Goal: Task Accomplishment & Management: Manage account settings

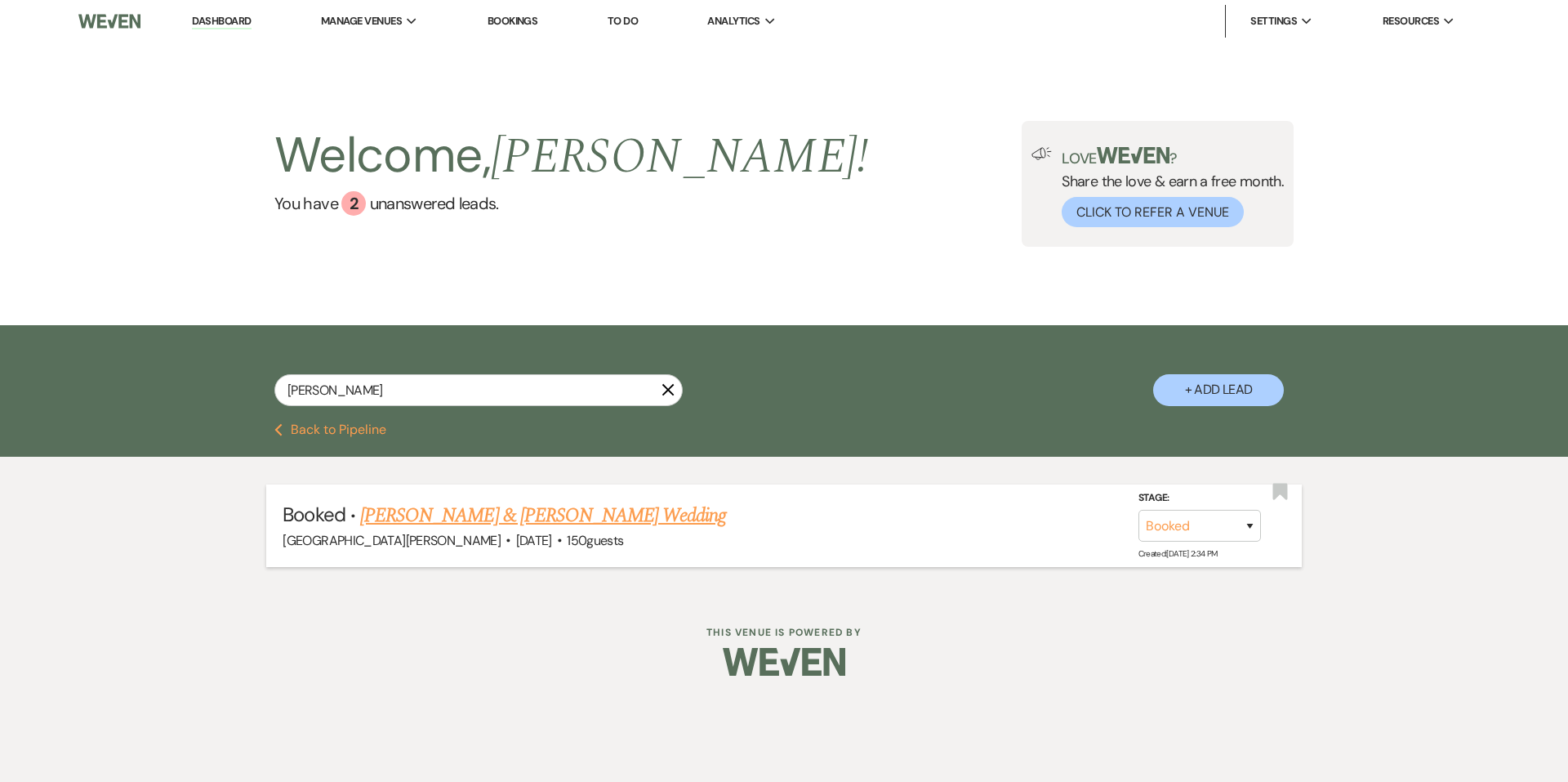
type input "[PERSON_NAME]"
click at [481, 509] on link "[PERSON_NAME] & [PERSON_NAME] Wedding" at bounding box center [543, 515] width 366 height 29
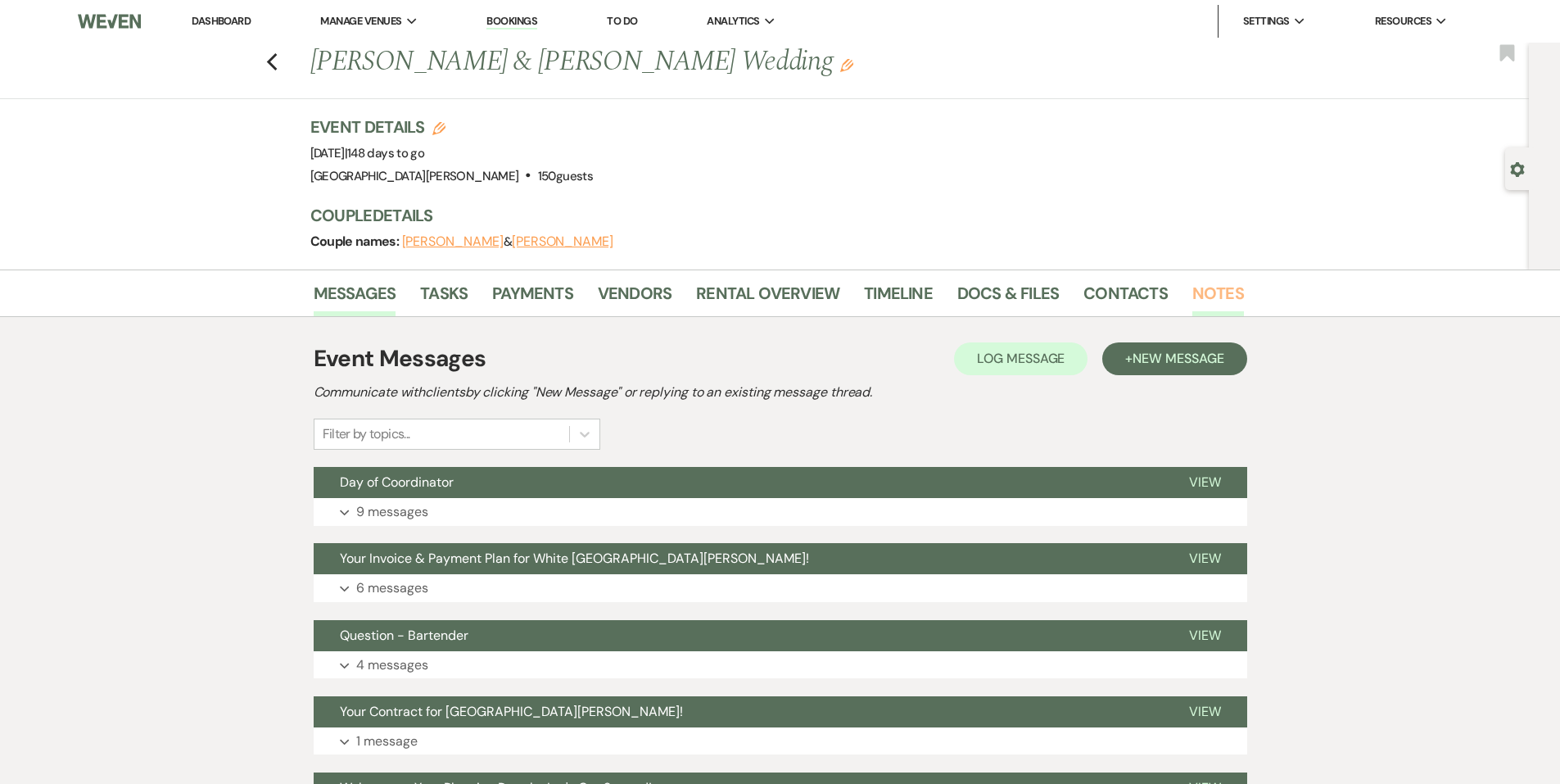
click at [1228, 299] on link "Notes" at bounding box center [1218, 298] width 52 height 36
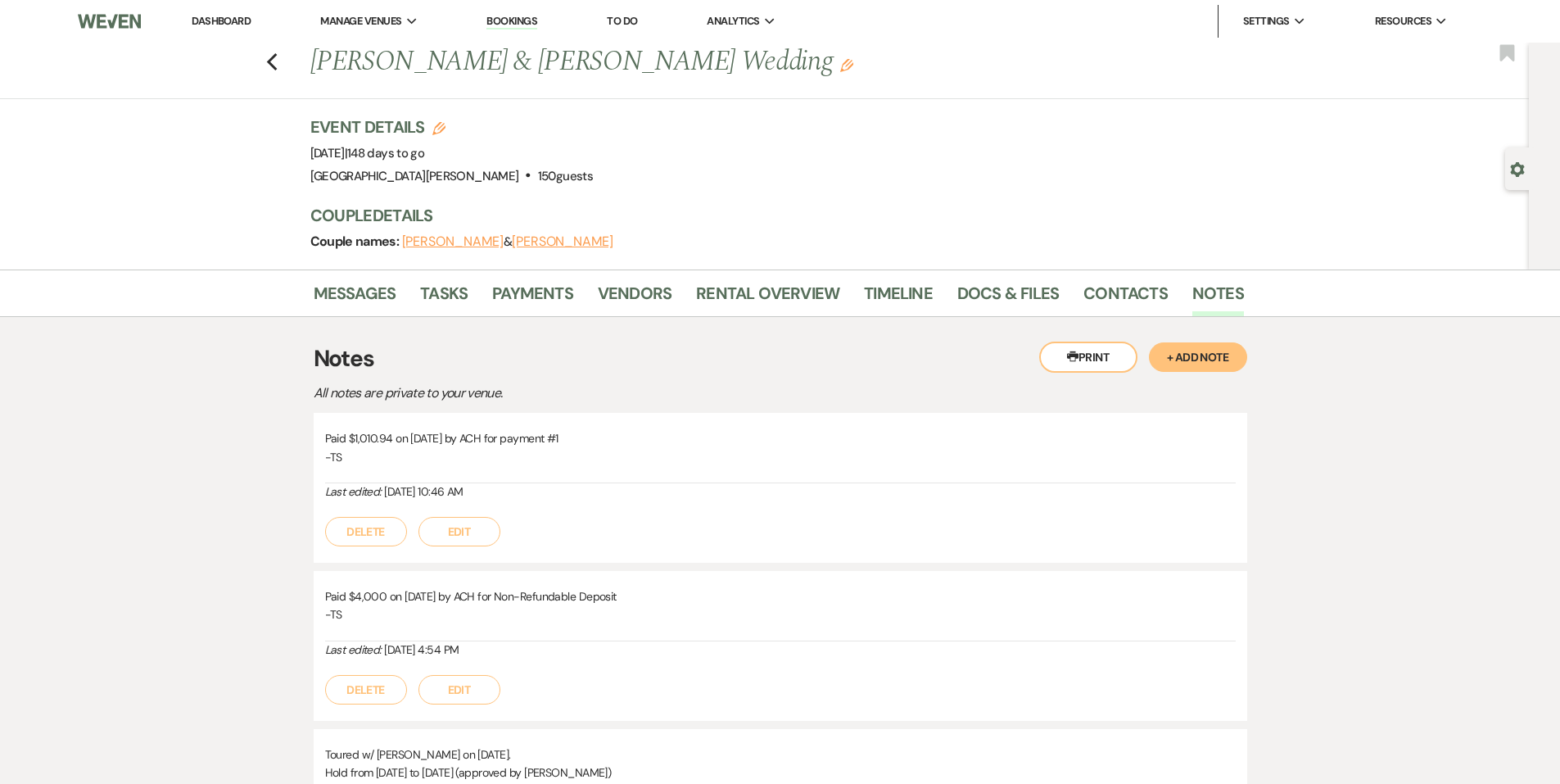
click at [1191, 351] on button "+ Add Note" at bounding box center [1199, 357] width 98 height 29
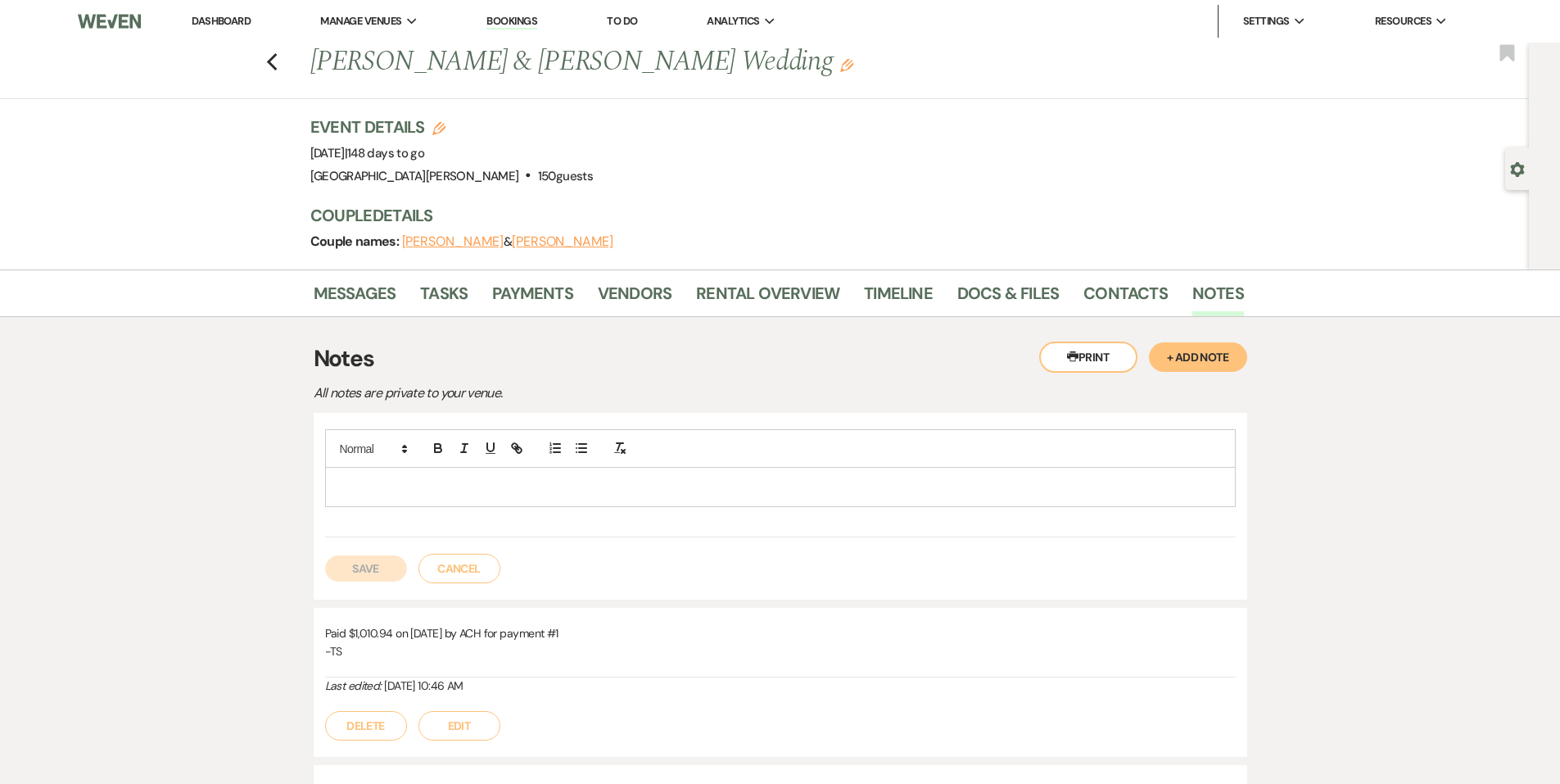
click at [479, 496] on div at bounding box center [780, 487] width 909 height 38
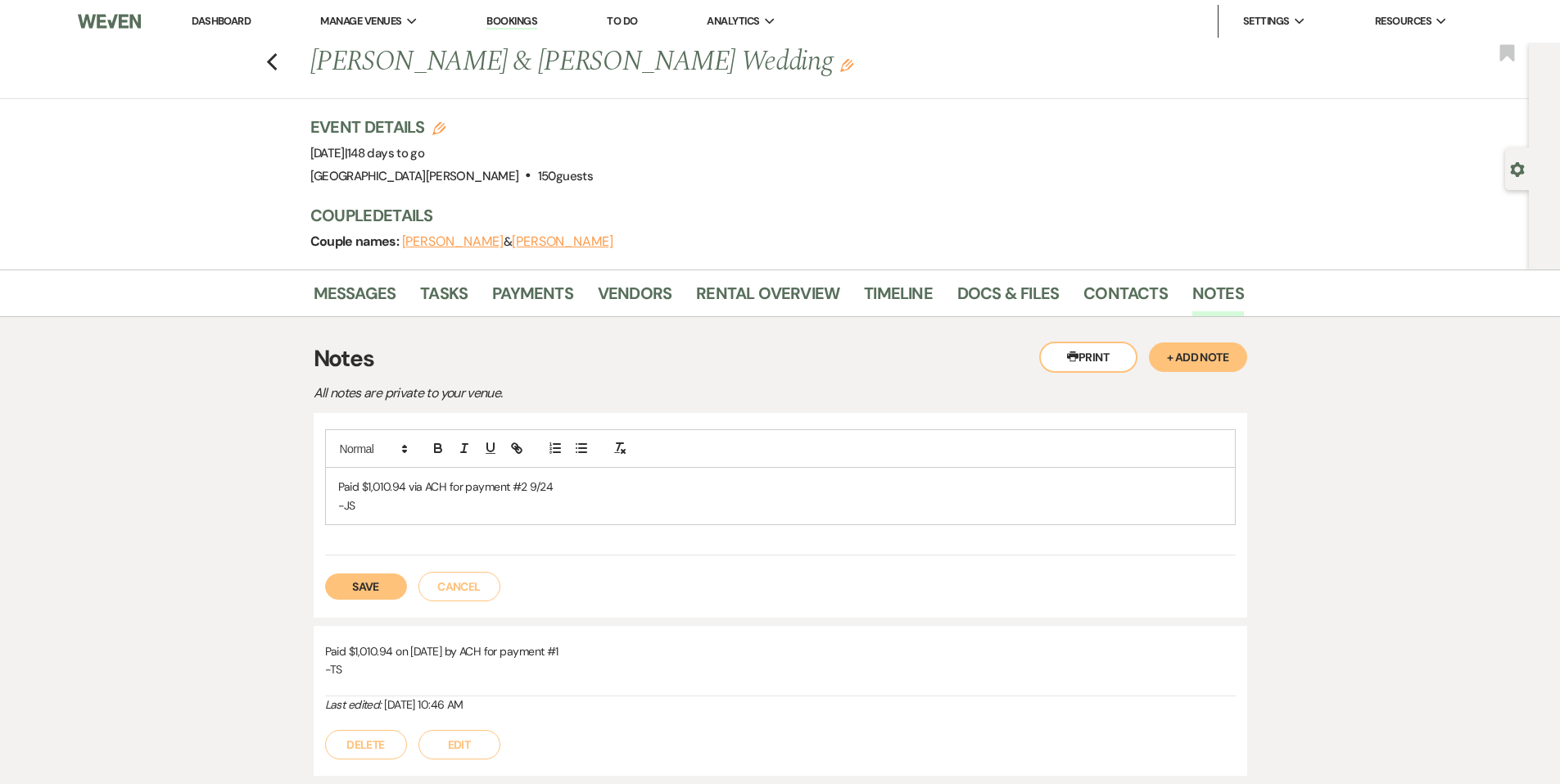
click at [381, 585] on button "Save" at bounding box center [366, 586] width 82 height 26
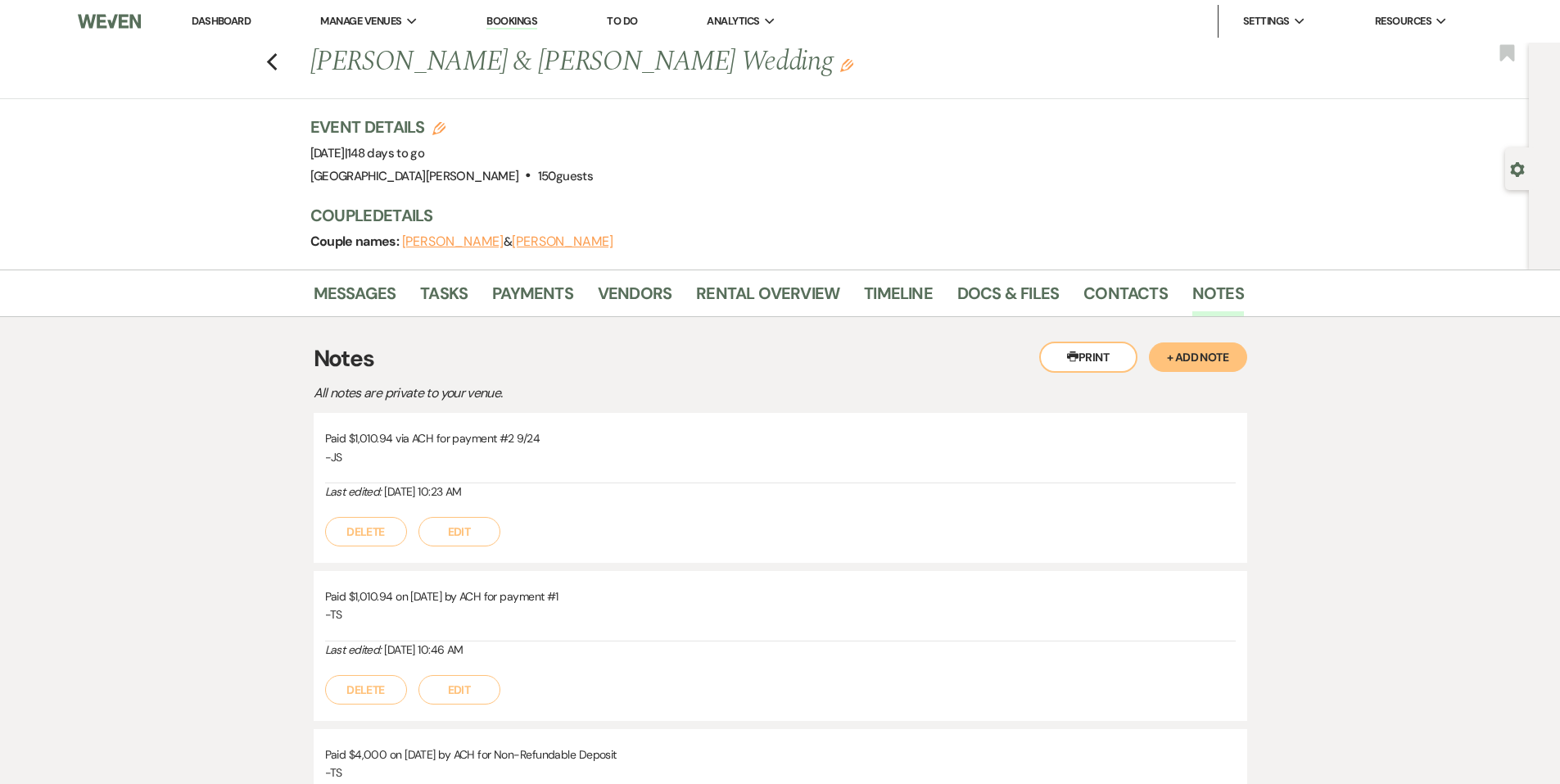
click at [236, 22] on link "Dashboard" at bounding box center [221, 21] width 59 height 14
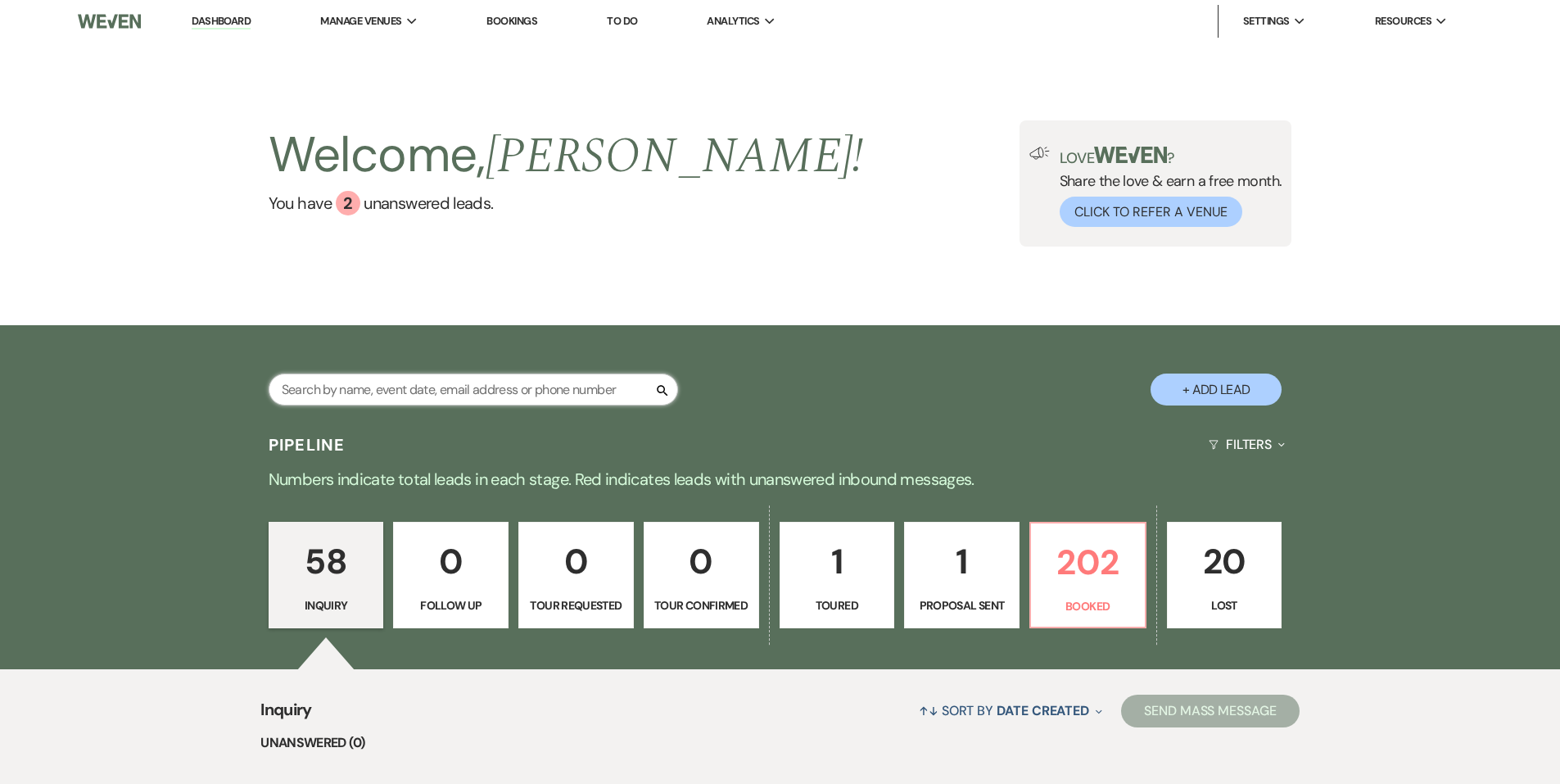
click at [466, 398] on input "text" at bounding box center [474, 390] width 410 height 32
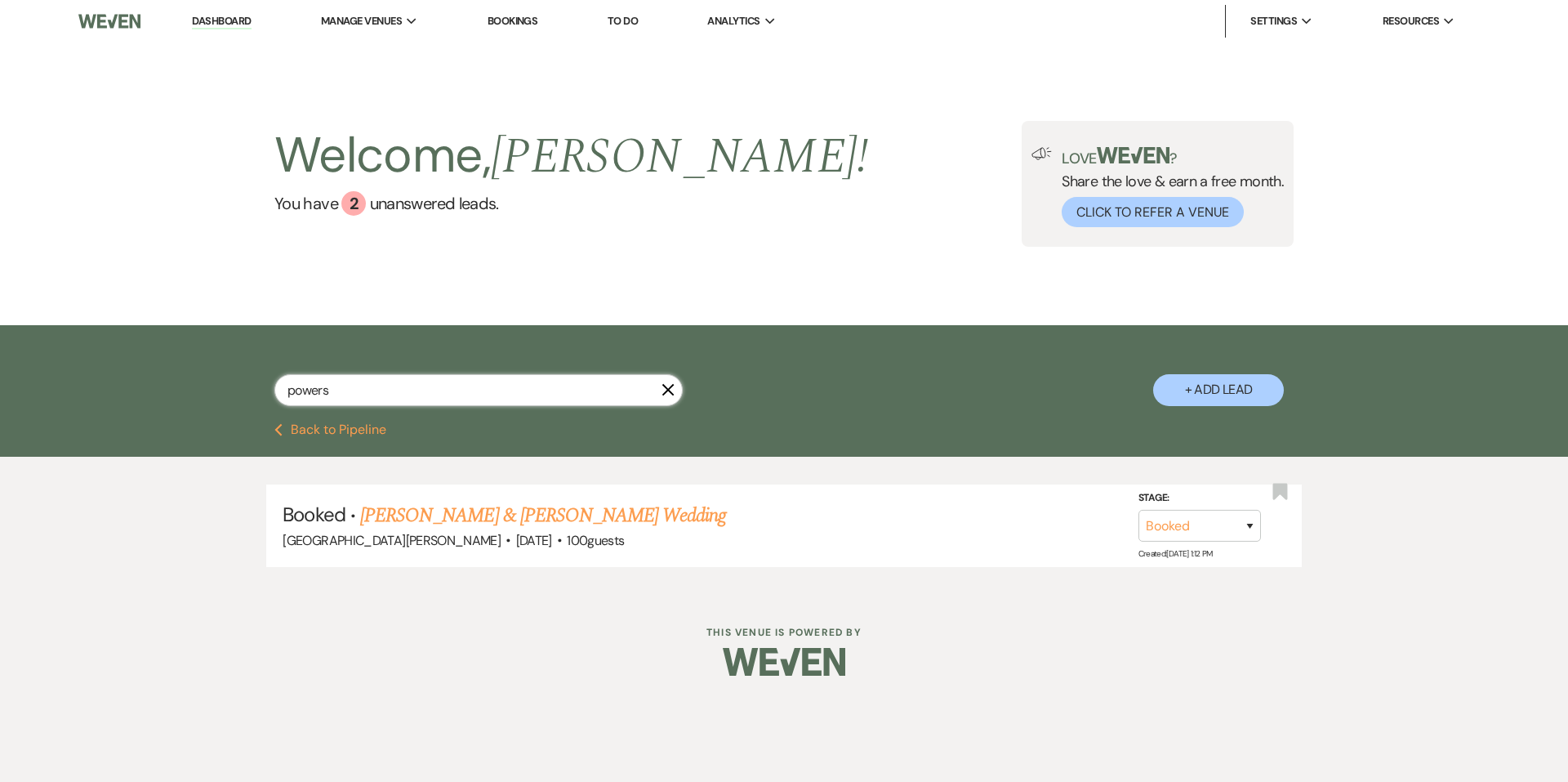
type input "powers"
click at [506, 504] on link "[PERSON_NAME] & [PERSON_NAME] Wedding" at bounding box center [543, 515] width 366 height 29
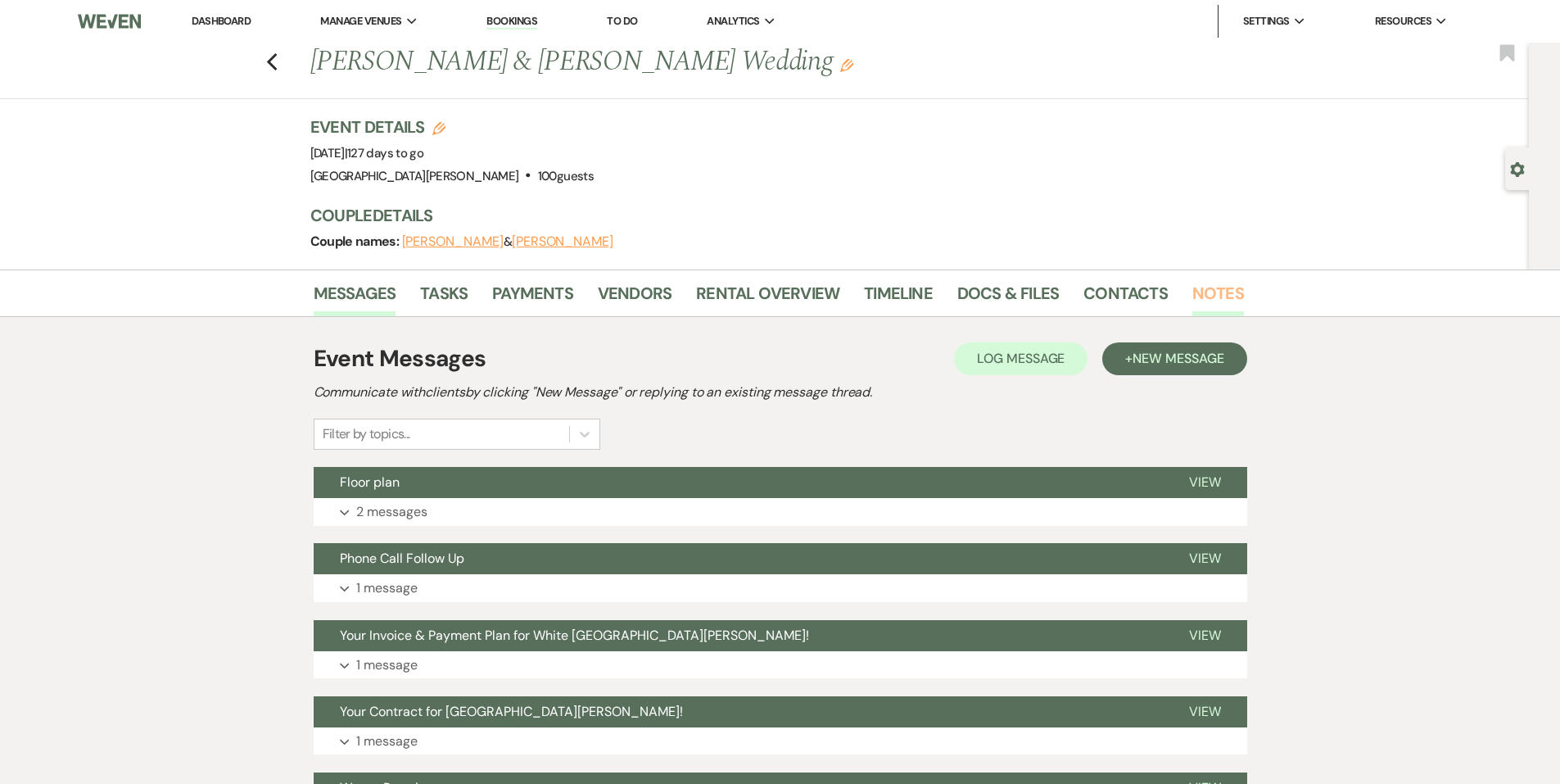
click at [1194, 292] on link "Notes" at bounding box center [1218, 298] width 52 height 36
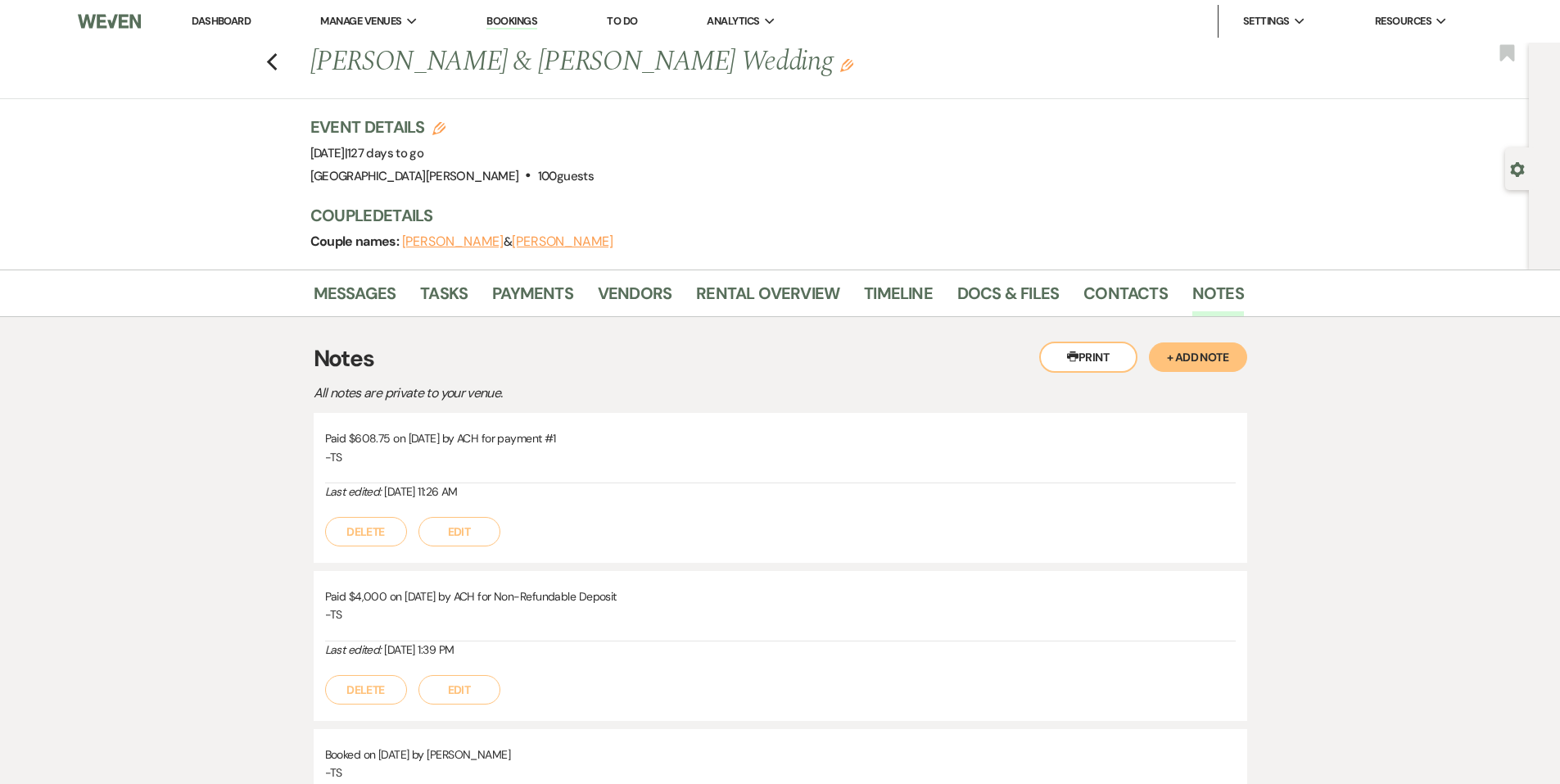
click at [1207, 362] on button "+ Add Note" at bounding box center [1199, 357] width 98 height 29
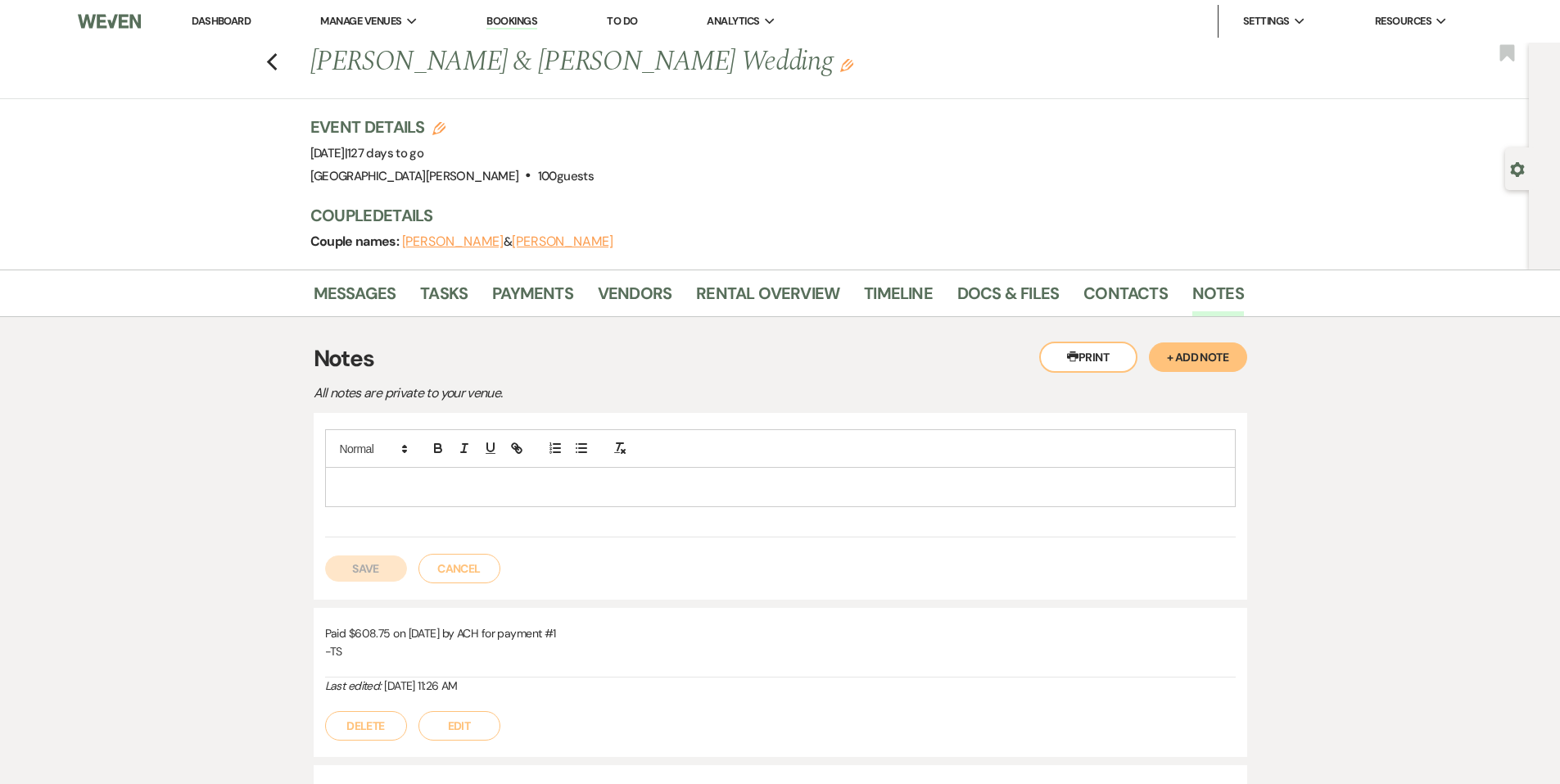
click at [397, 484] on p at bounding box center [780, 486] width 884 height 18
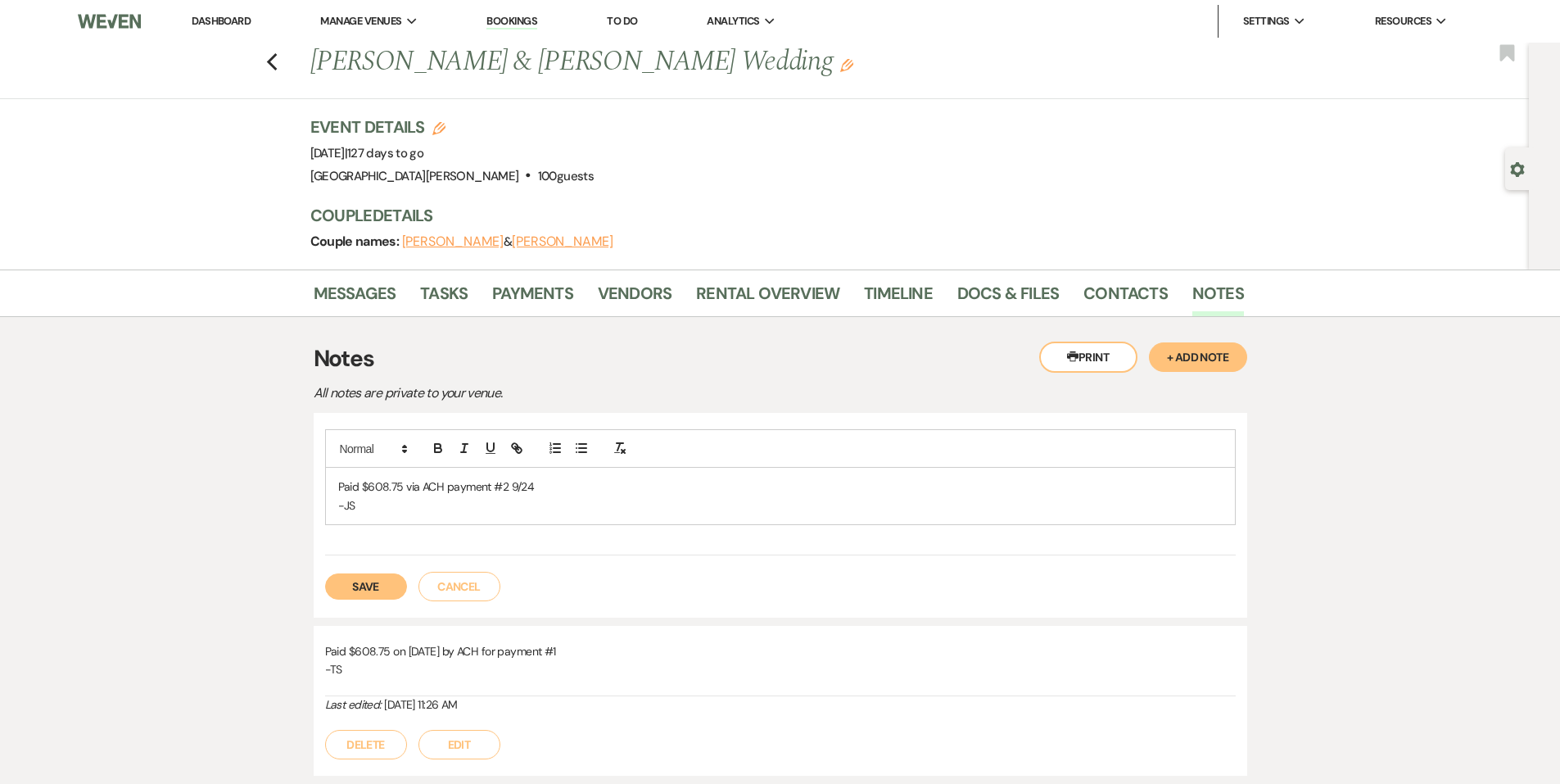
click at [367, 590] on button "Save" at bounding box center [366, 586] width 82 height 26
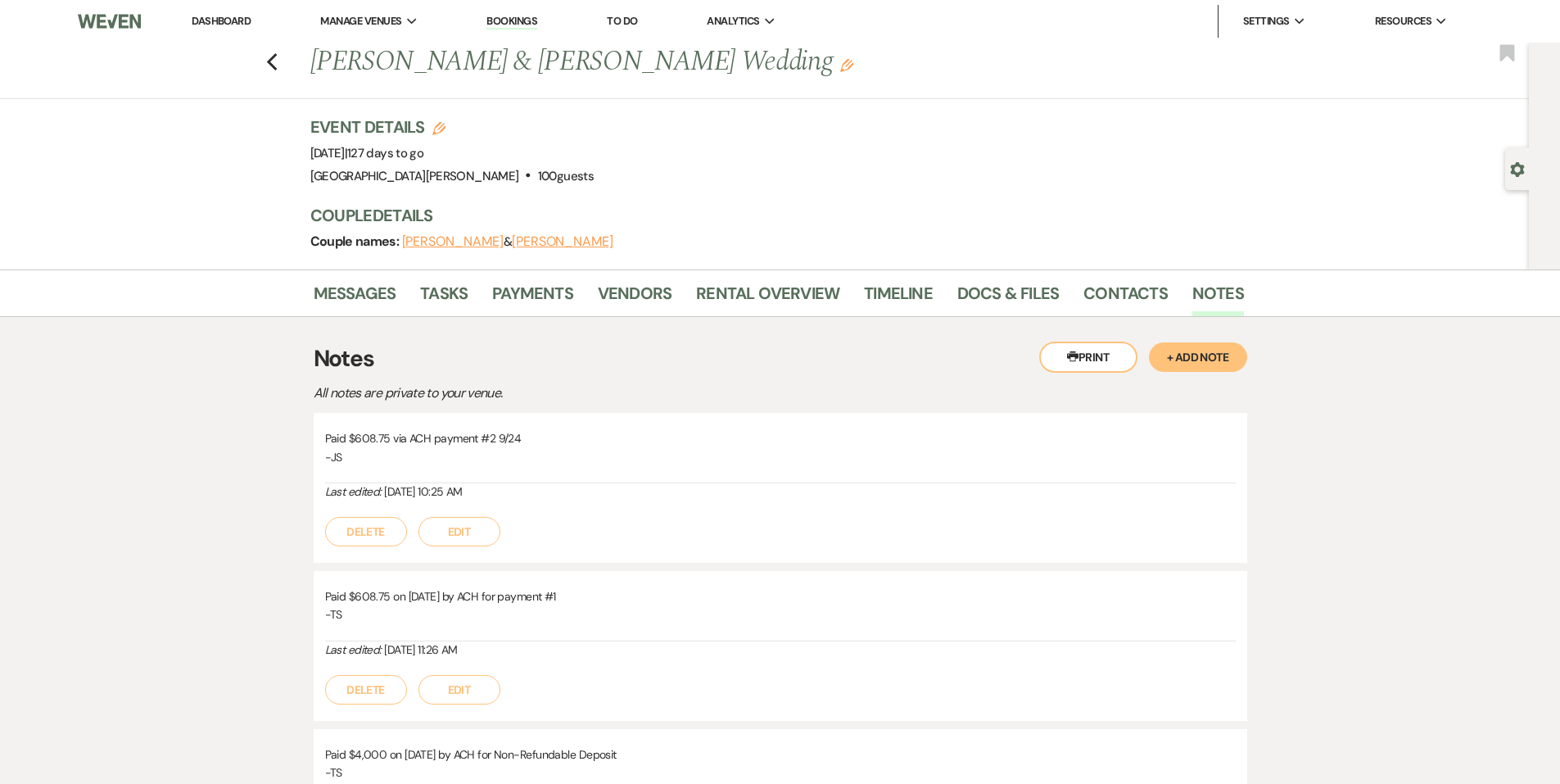
click at [290, 69] on div "Previous [PERSON_NAME] & [PERSON_NAME] Wedding Edit Bookmark" at bounding box center [760, 71] width 1537 height 57
click at [210, 19] on link "Dashboard" at bounding box center [221, 21] width 59 height 14
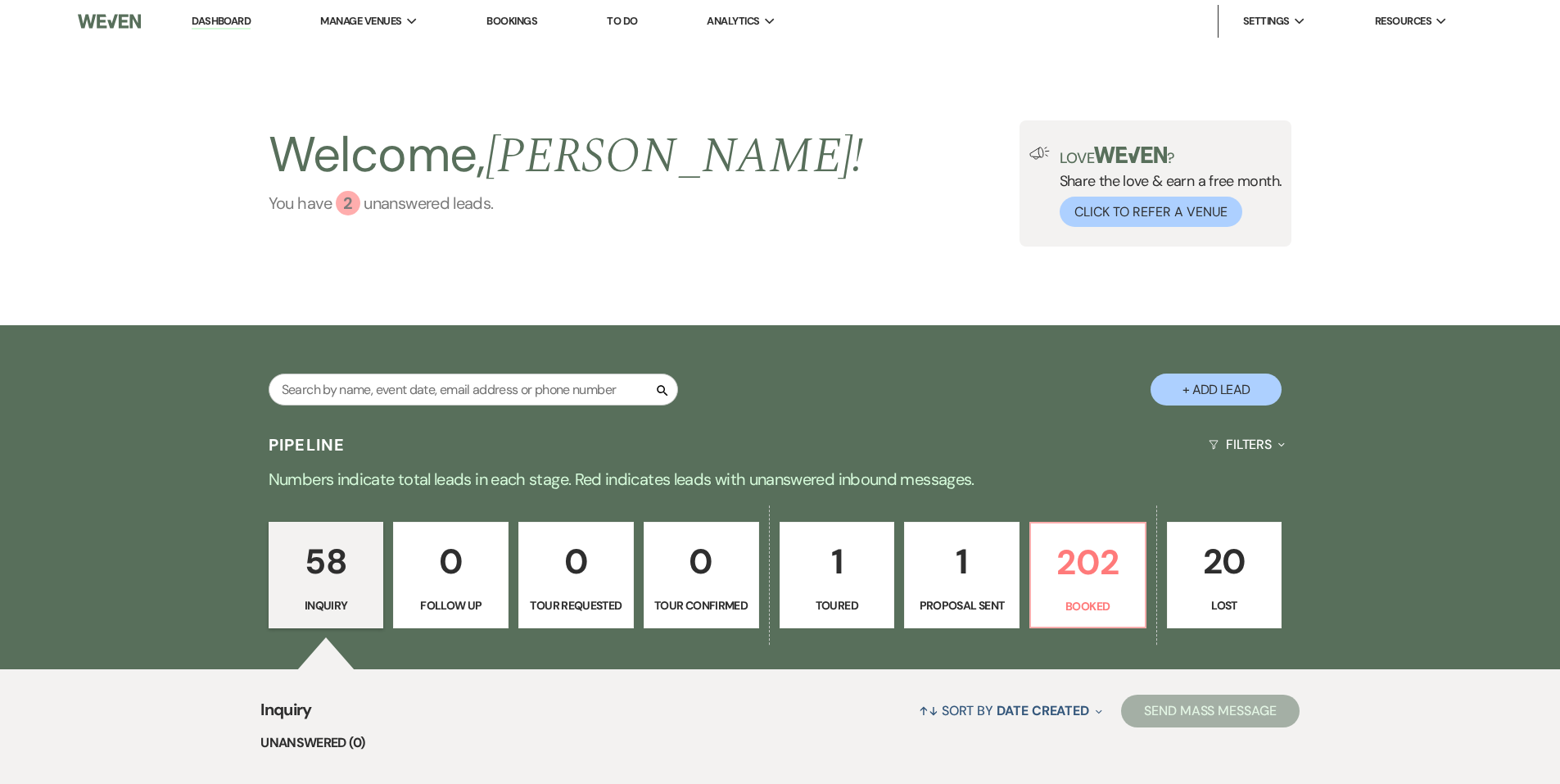
click at [350, 214] on div "2" at bounding box center [348, 203] width 25 height 25
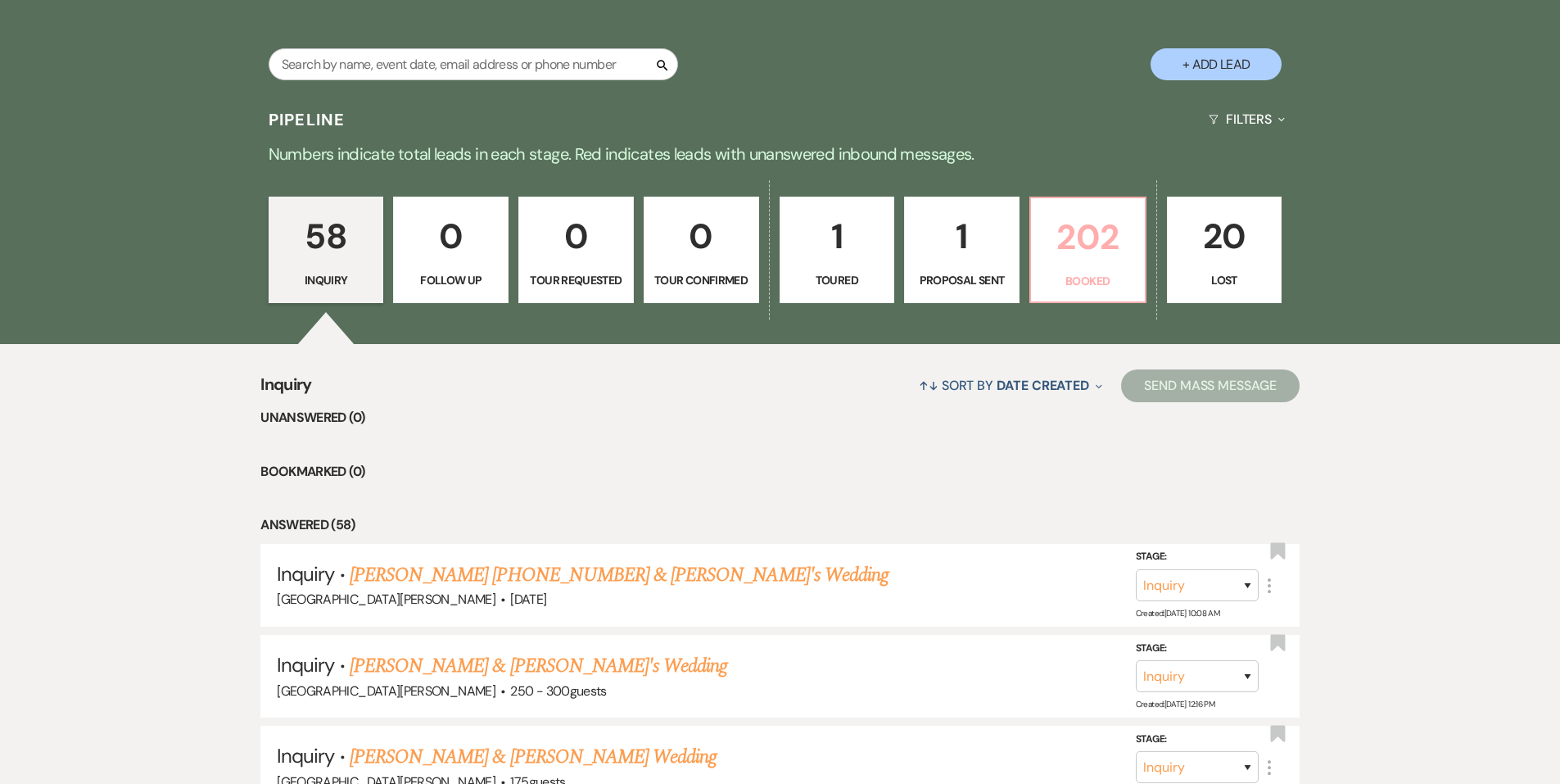
click at [1117, 259] on p "202" at bounding box center [1088, 237] width 94 height 55
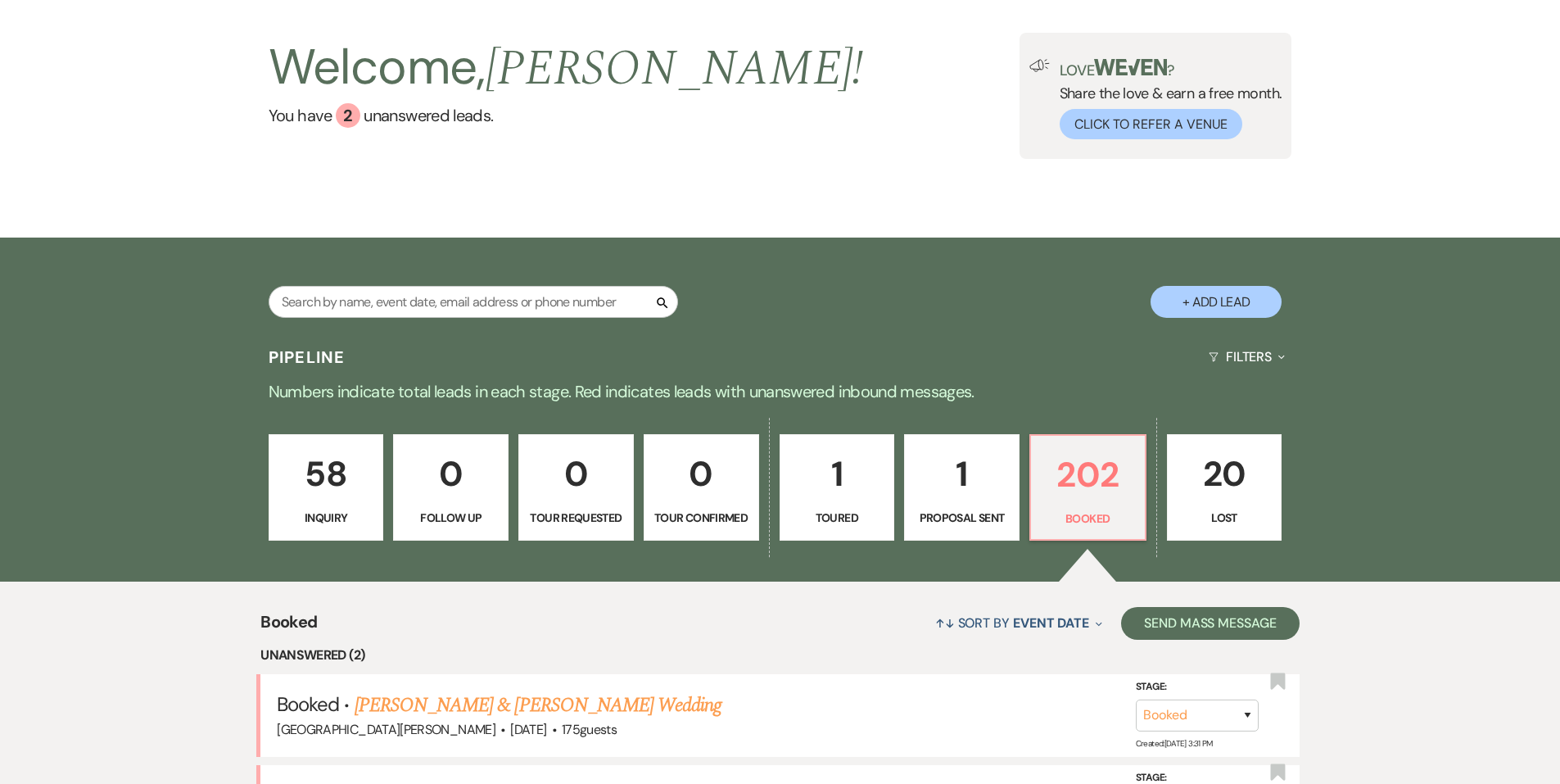
scroll to position [325, 0]
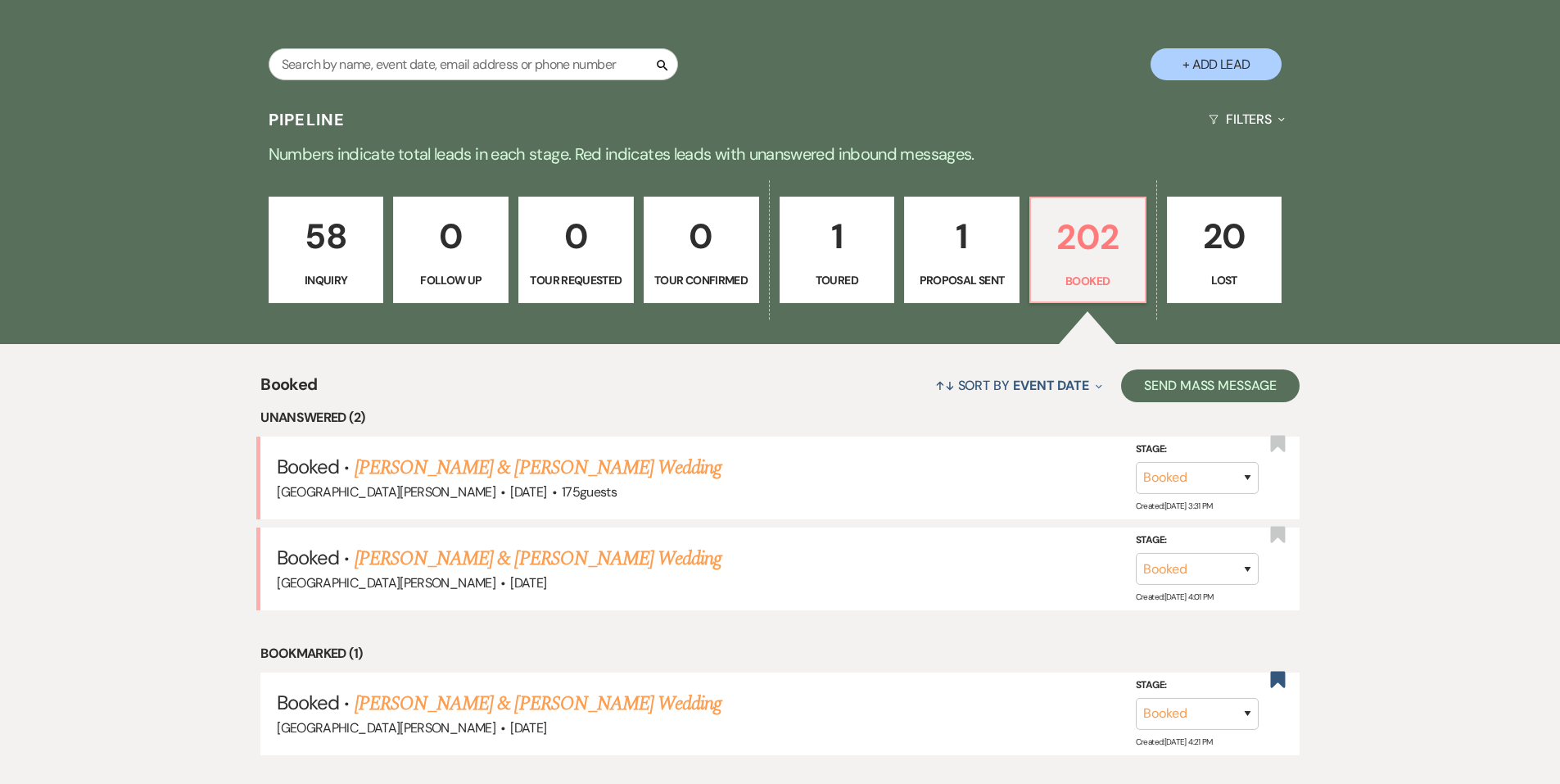
drag, startPoint x: 483, startPoint y: 467, endPoint x: 482, endPoint y: 480, distance: 13.0
click at [484, 468] on link "[PERSON_NAME] & [PERSON_NAME] Wedding" at bounding box center [538, 467] width 367 height 29
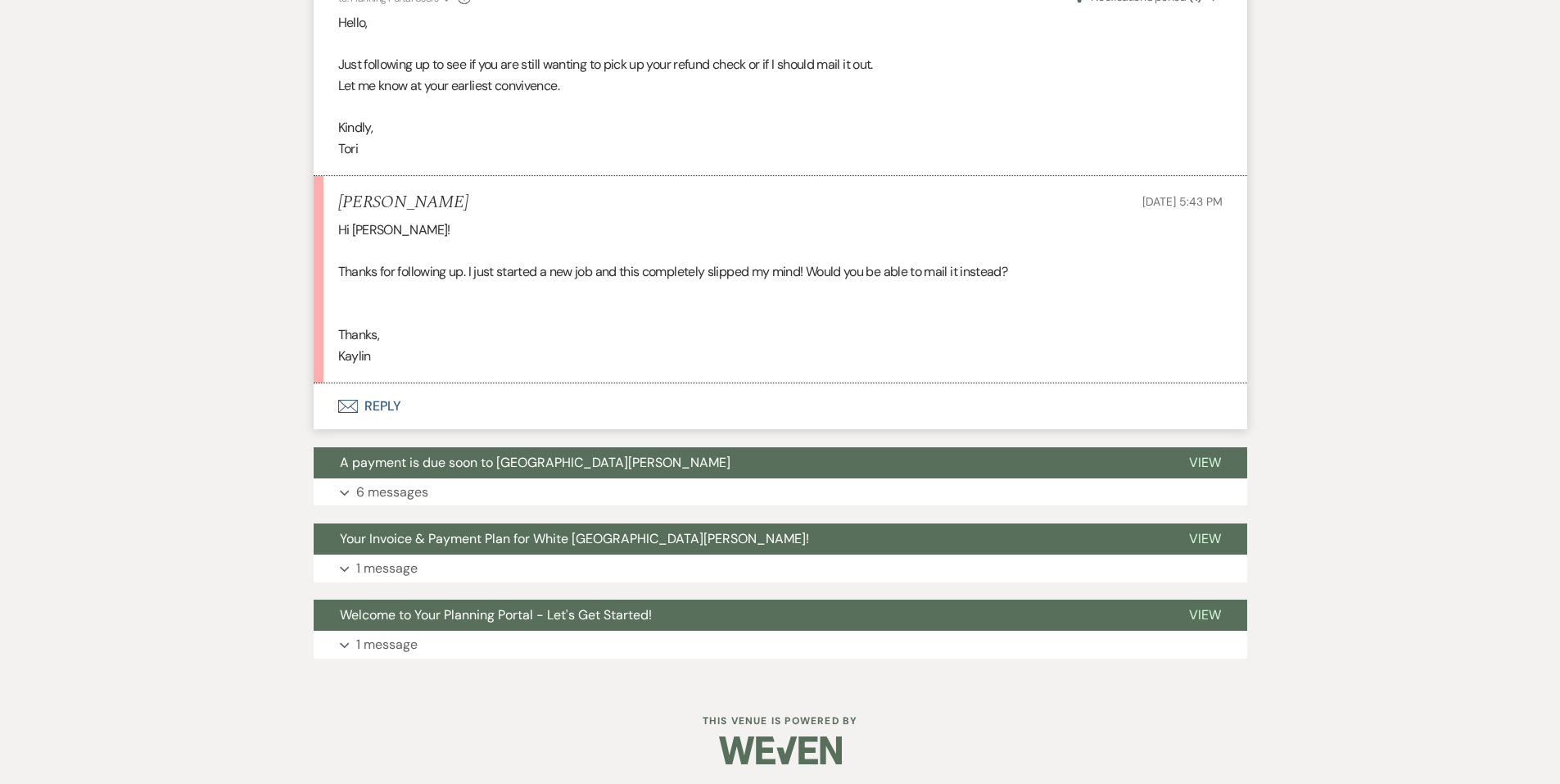
scroll to position [1220, 0]
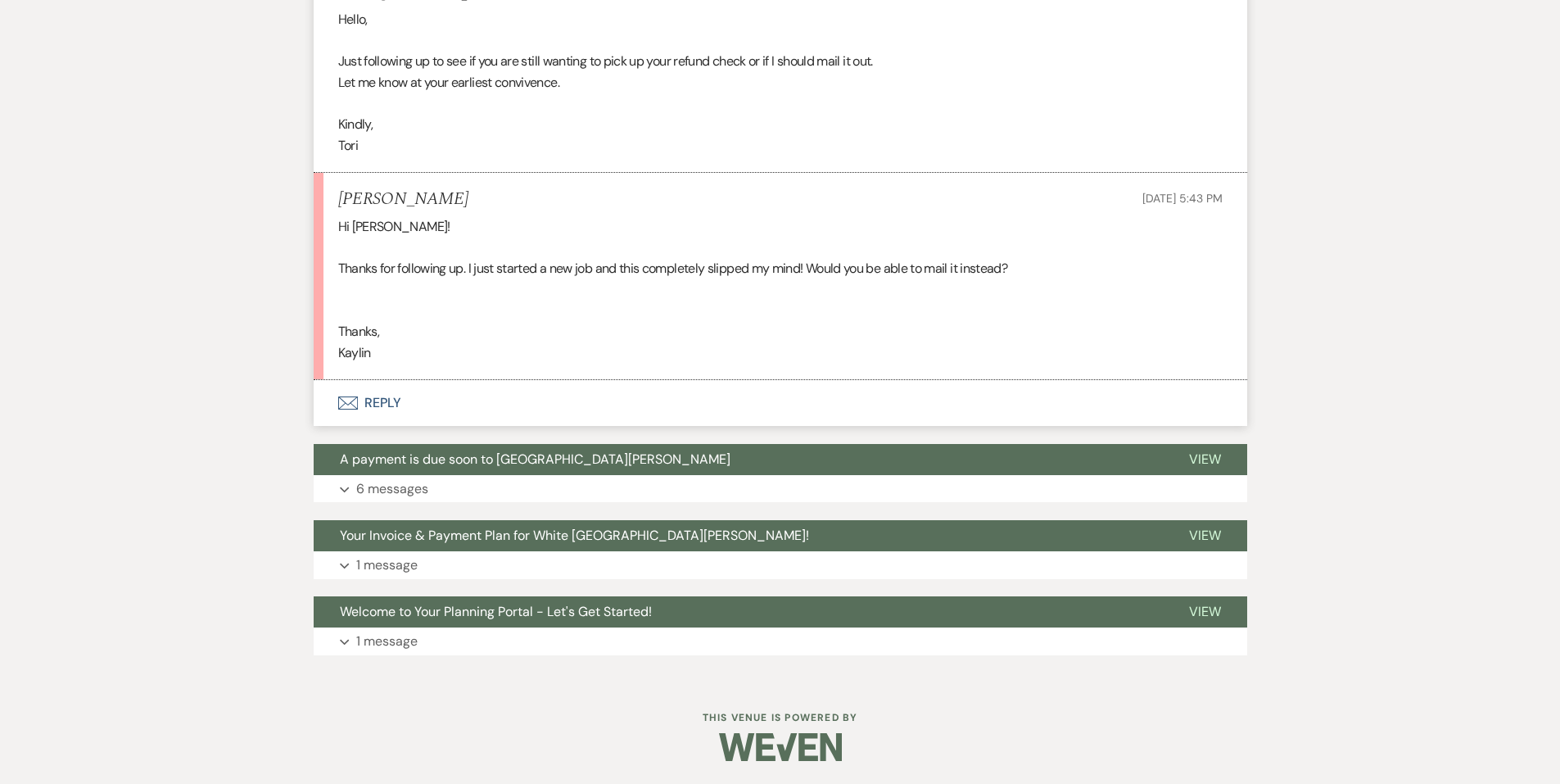
click at [338, 400] on icon "Envelope" at bounding box center [347, 403] width 20 height 13
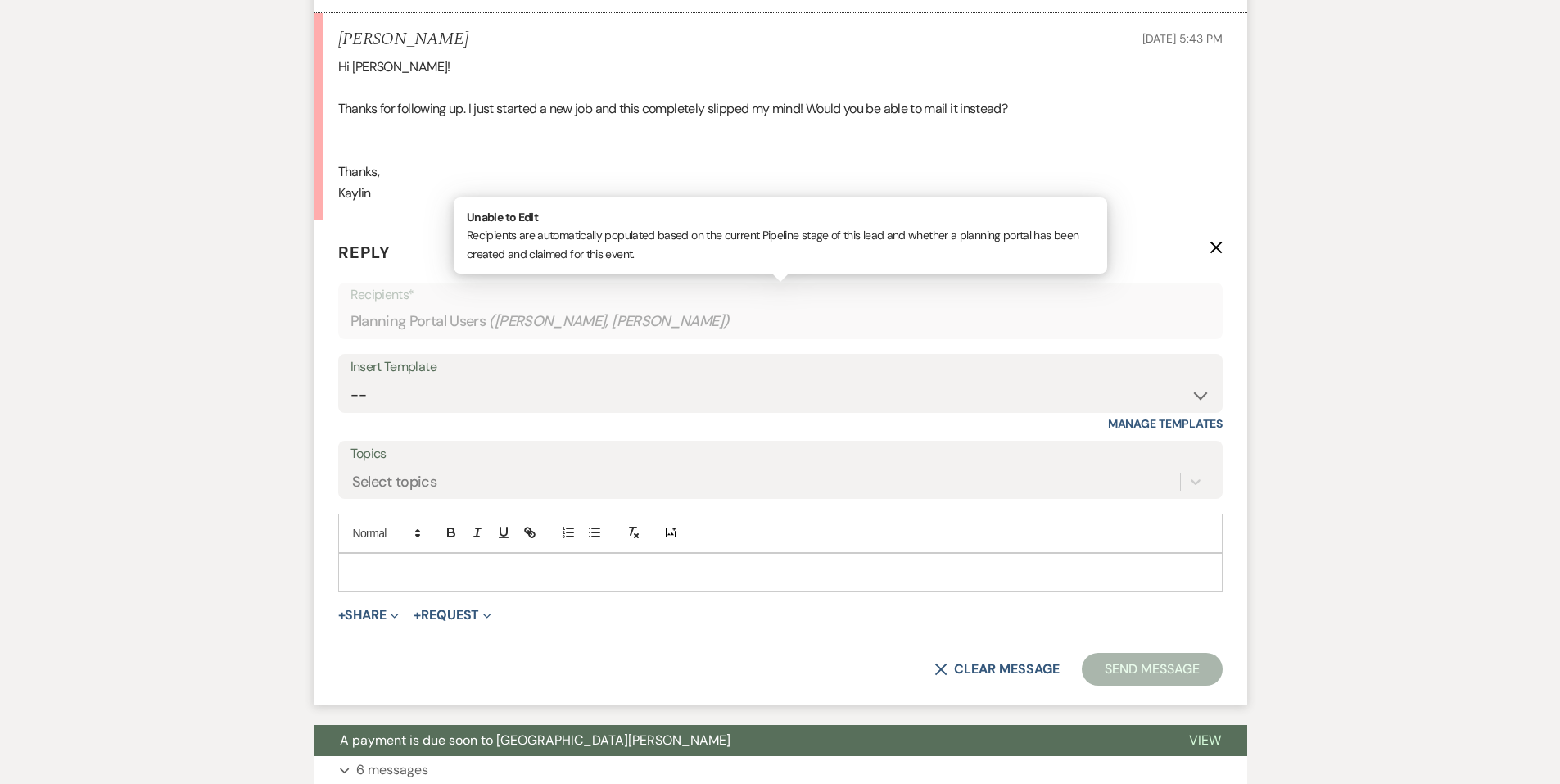
scroll to position [1408, 0]
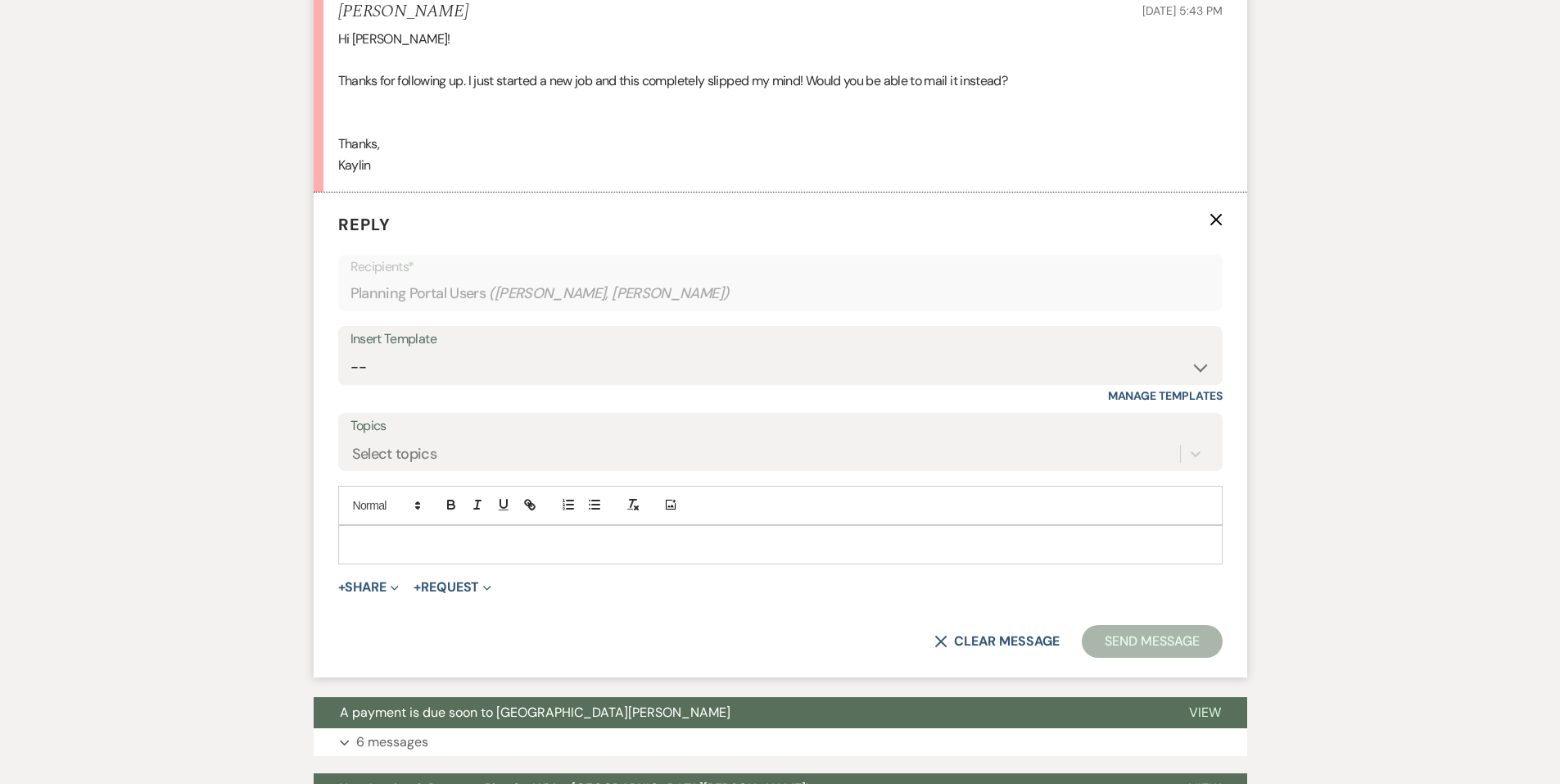
click at [551, 542] on p at bounding box center [780, 544] width 858 height 18
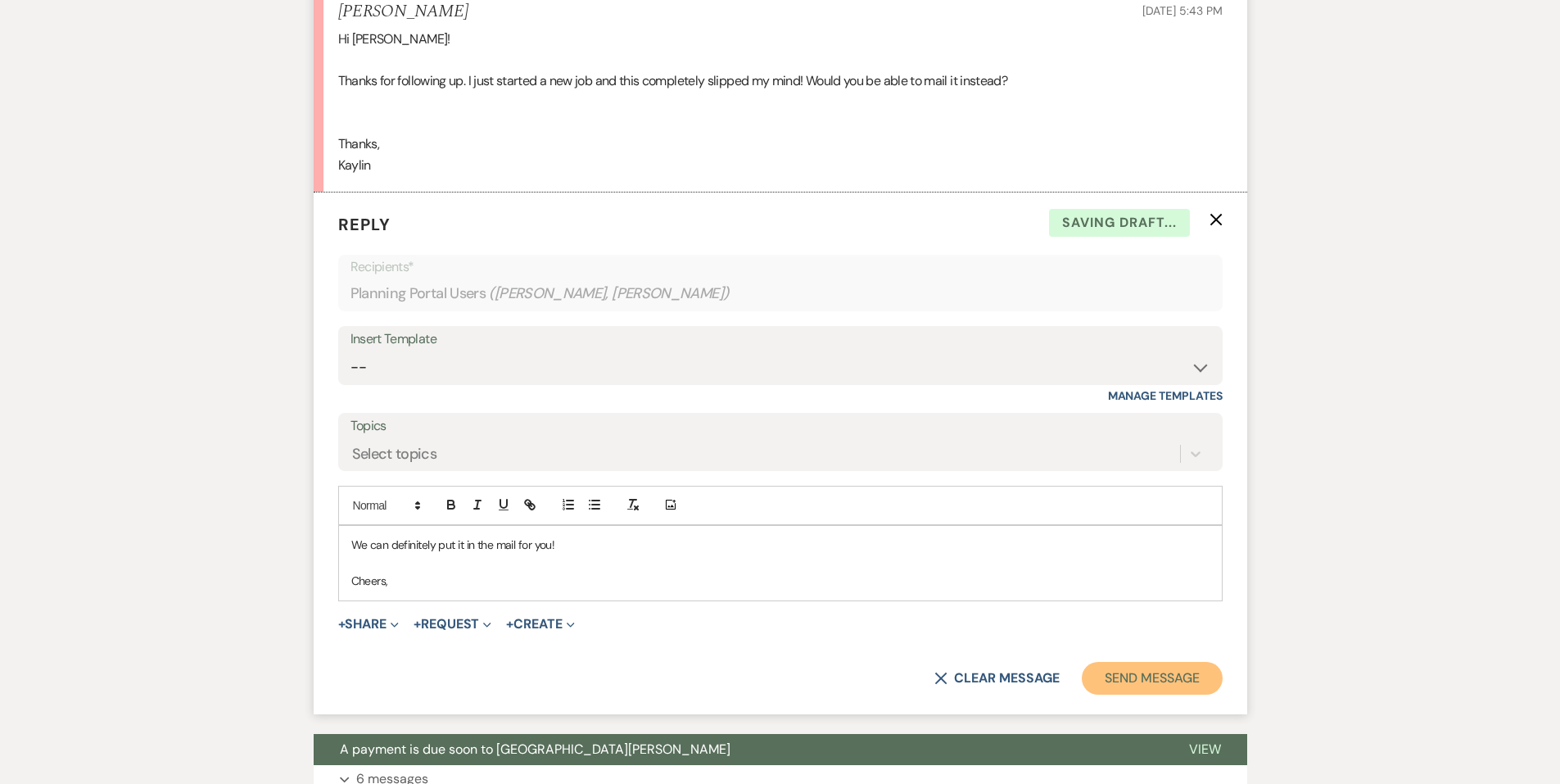
click at [1136, 670] on button "Send Message" at bounding box center [1151, 677] width 140 height 33
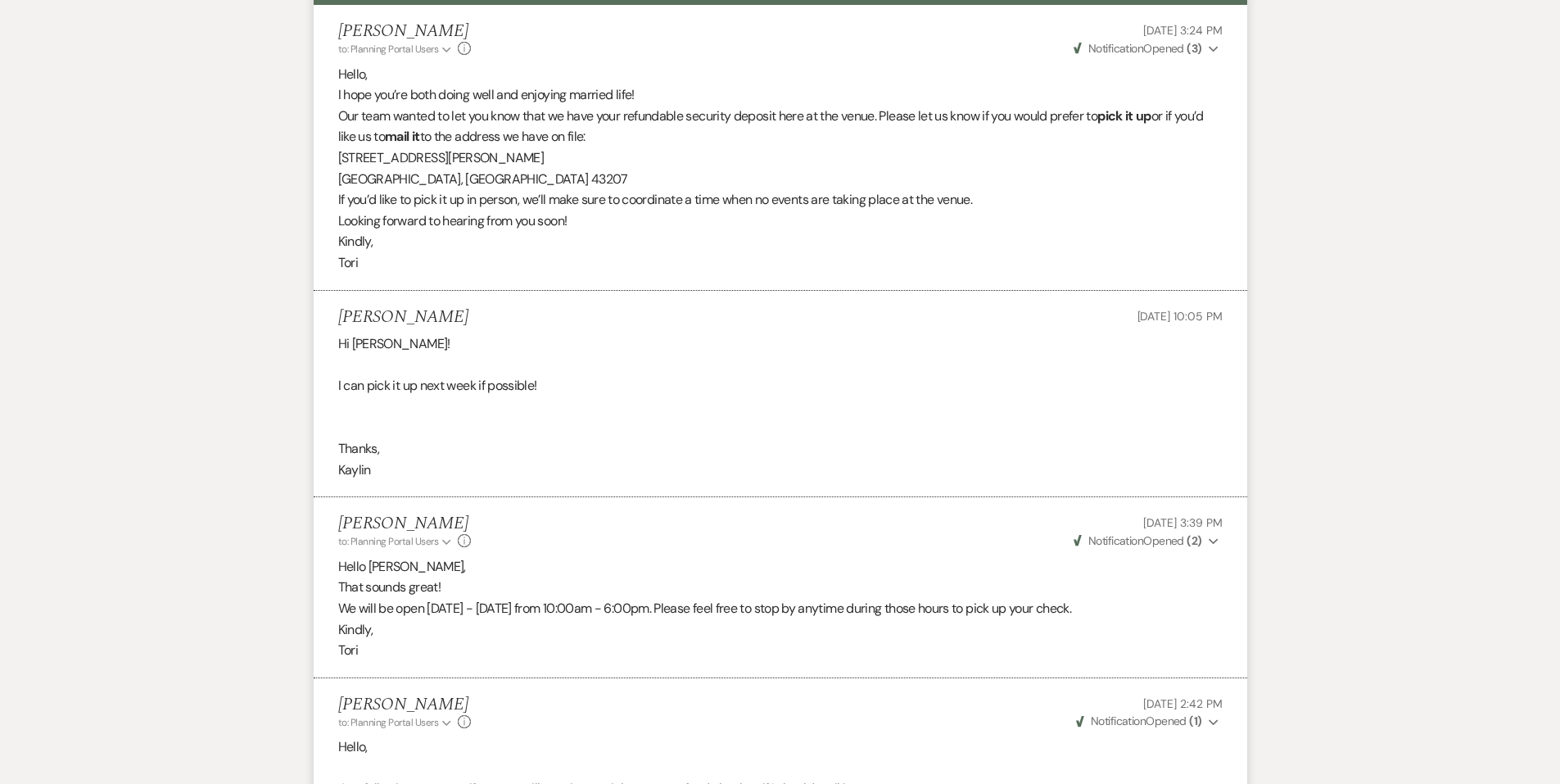
scroll to position [0, 0]
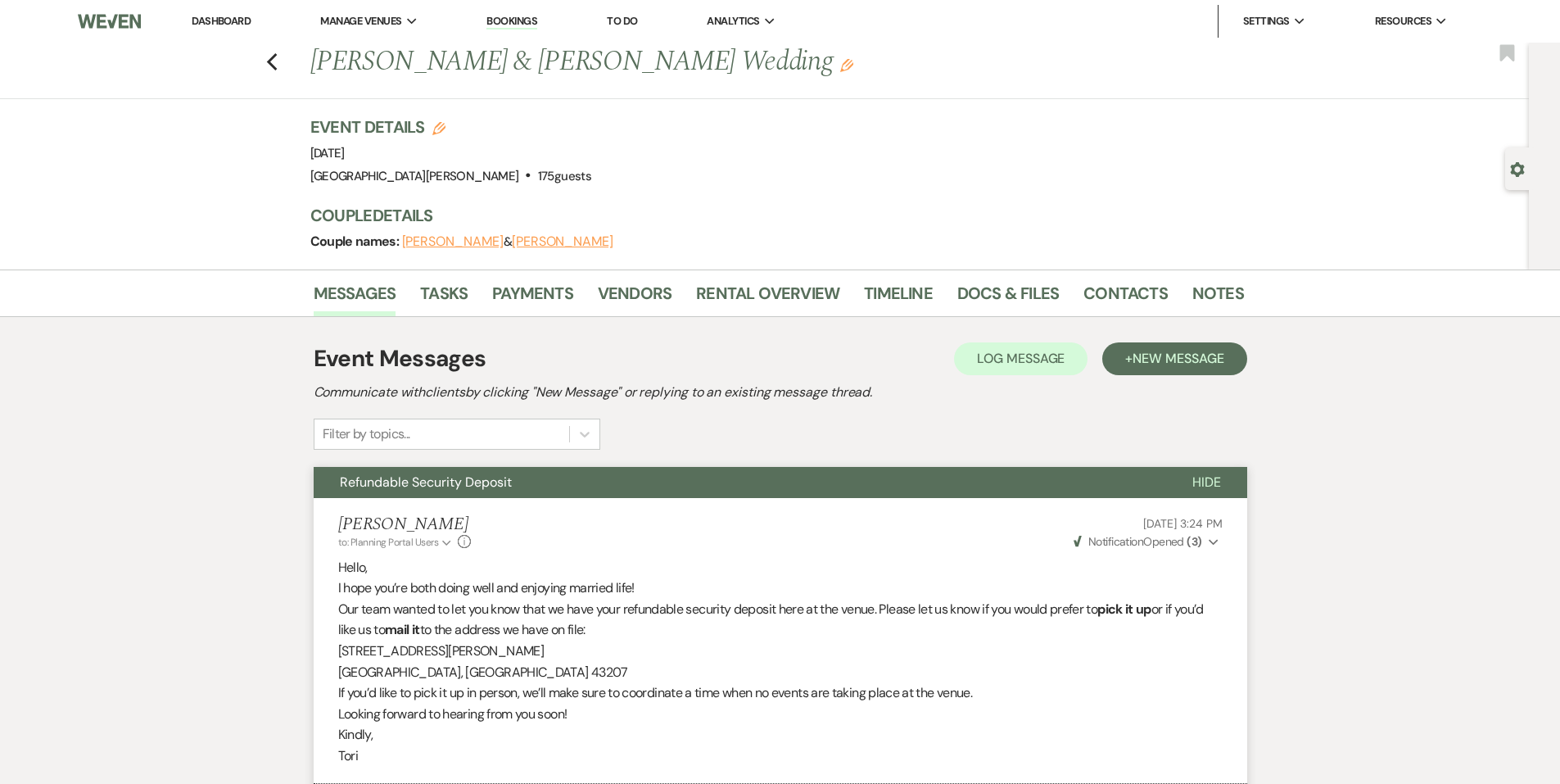
click at [219, 21] on link "Dashboard" at bounding box center [221, 21] width 59 height 14
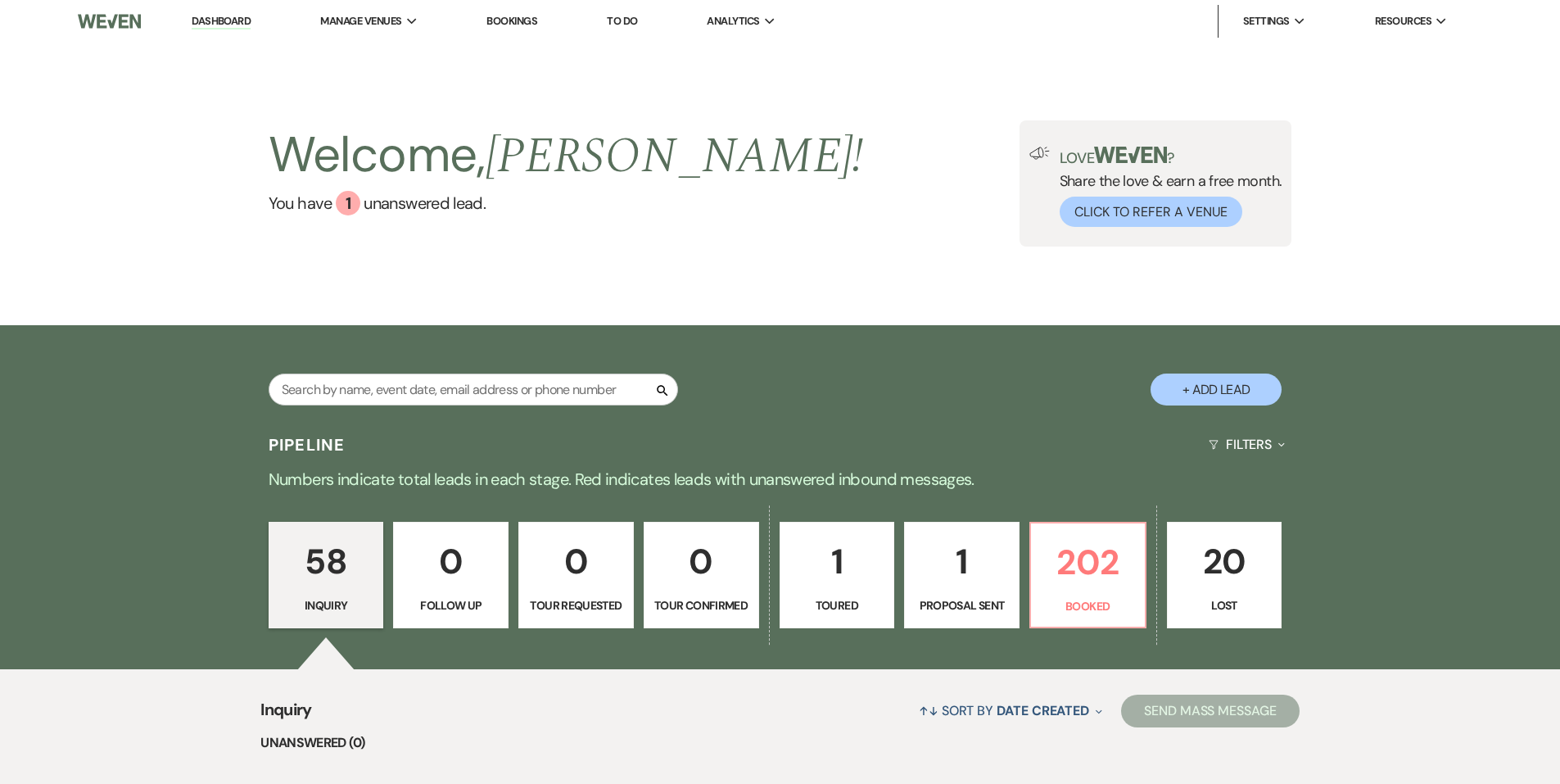
click at [327, 220] on div "Welcome, [PERSON_NAME] ! You have 1 unanswered lead ." at bounding box center [566, 184] width 595 height 126
click at [335, 211] on link "You have 1 unanswered lead ." at bounding box center [566, 203] width 595 height 25
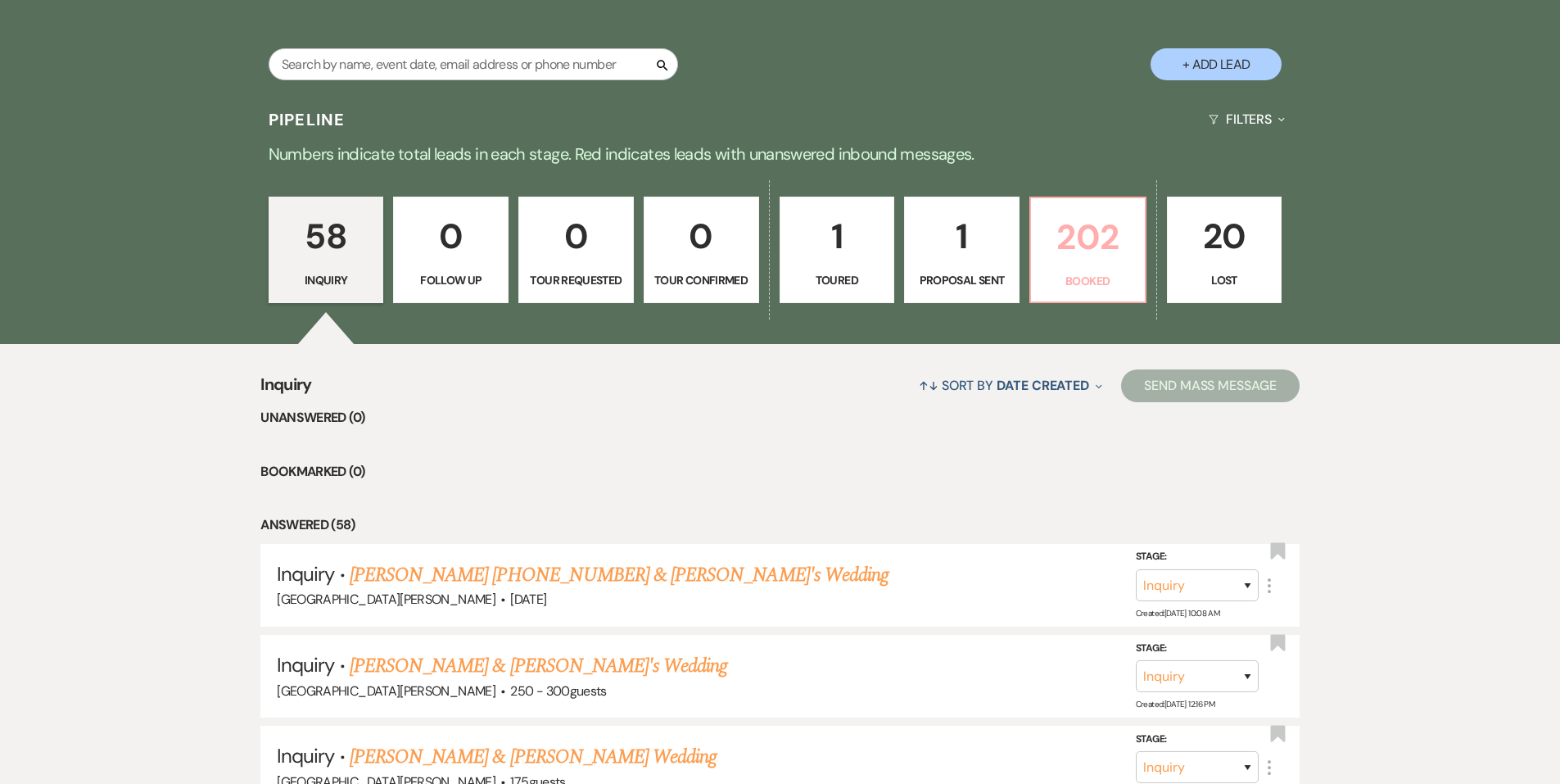
click at [1087, 274] on p "Booked" at bounding box center [1088, 280] width 94 height 18
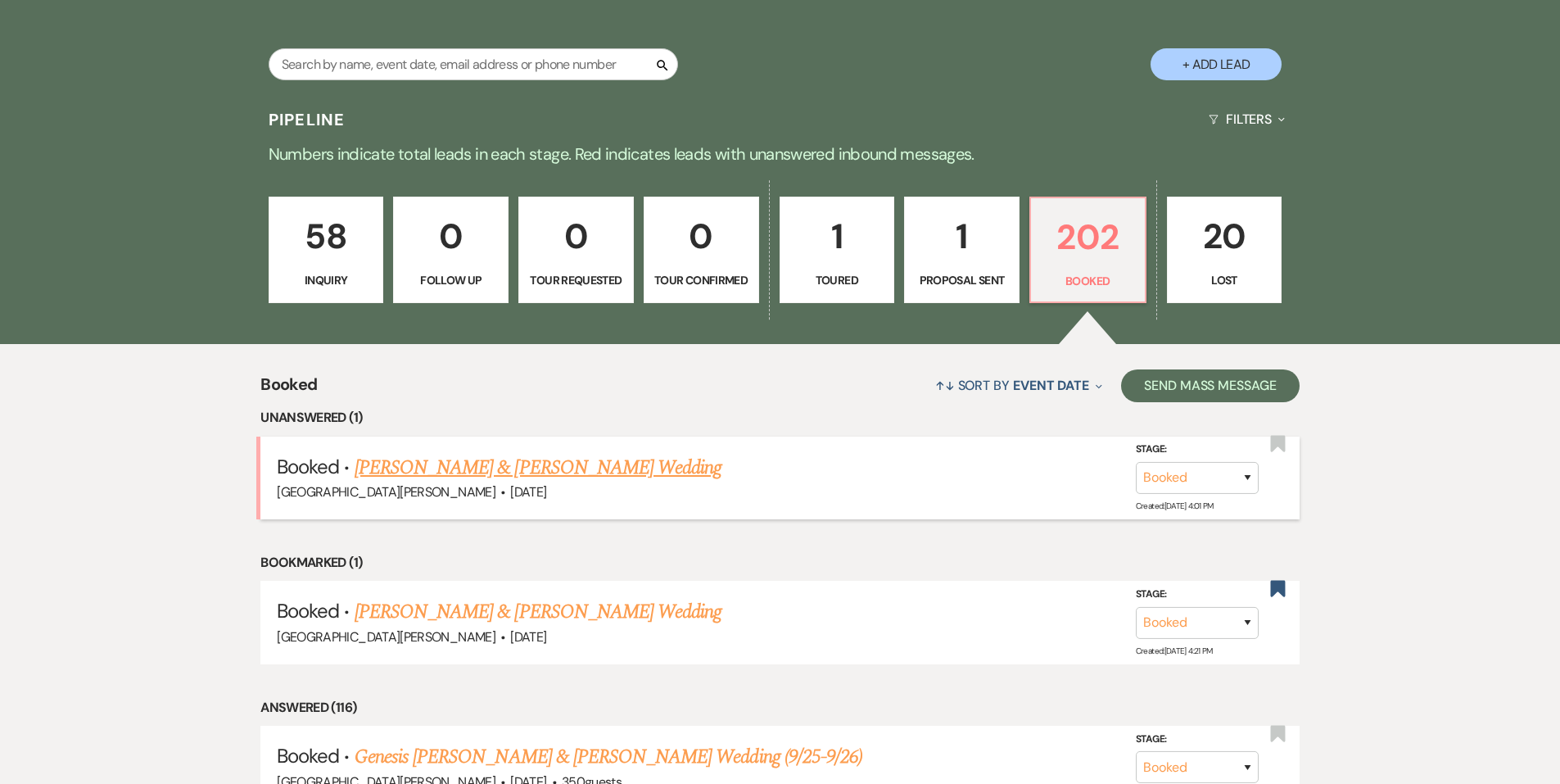
click at [533, 476] on link "[PERSON_NAME] & [PERSON_NAME] Wedding" at bounding box center [538, 467] width 367 height 29
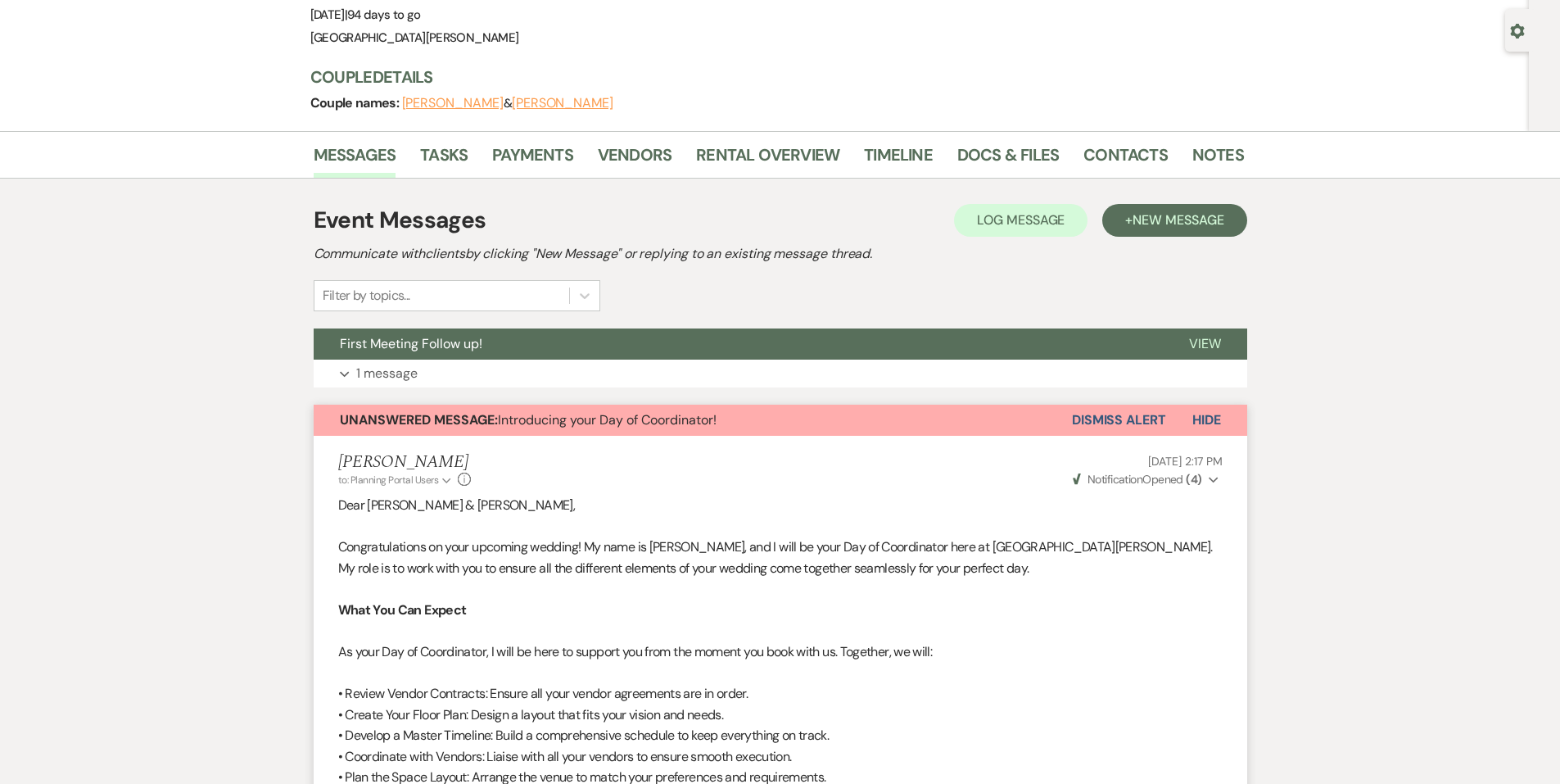
scroll to position [75, 0]
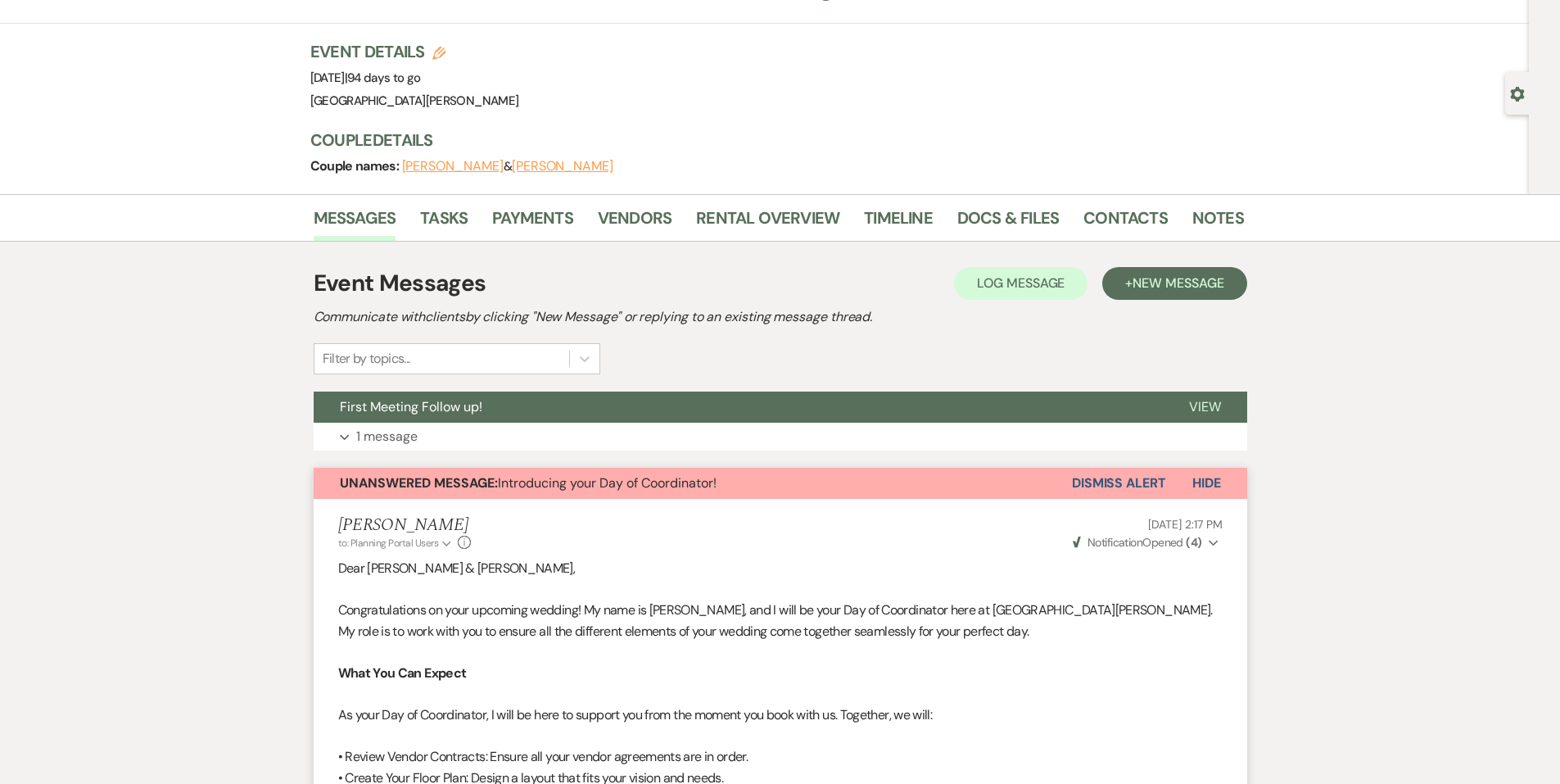
click at [1137, 480] on button "Dismiss Alert" at bounding box center [1119, 483] width 94 height 31
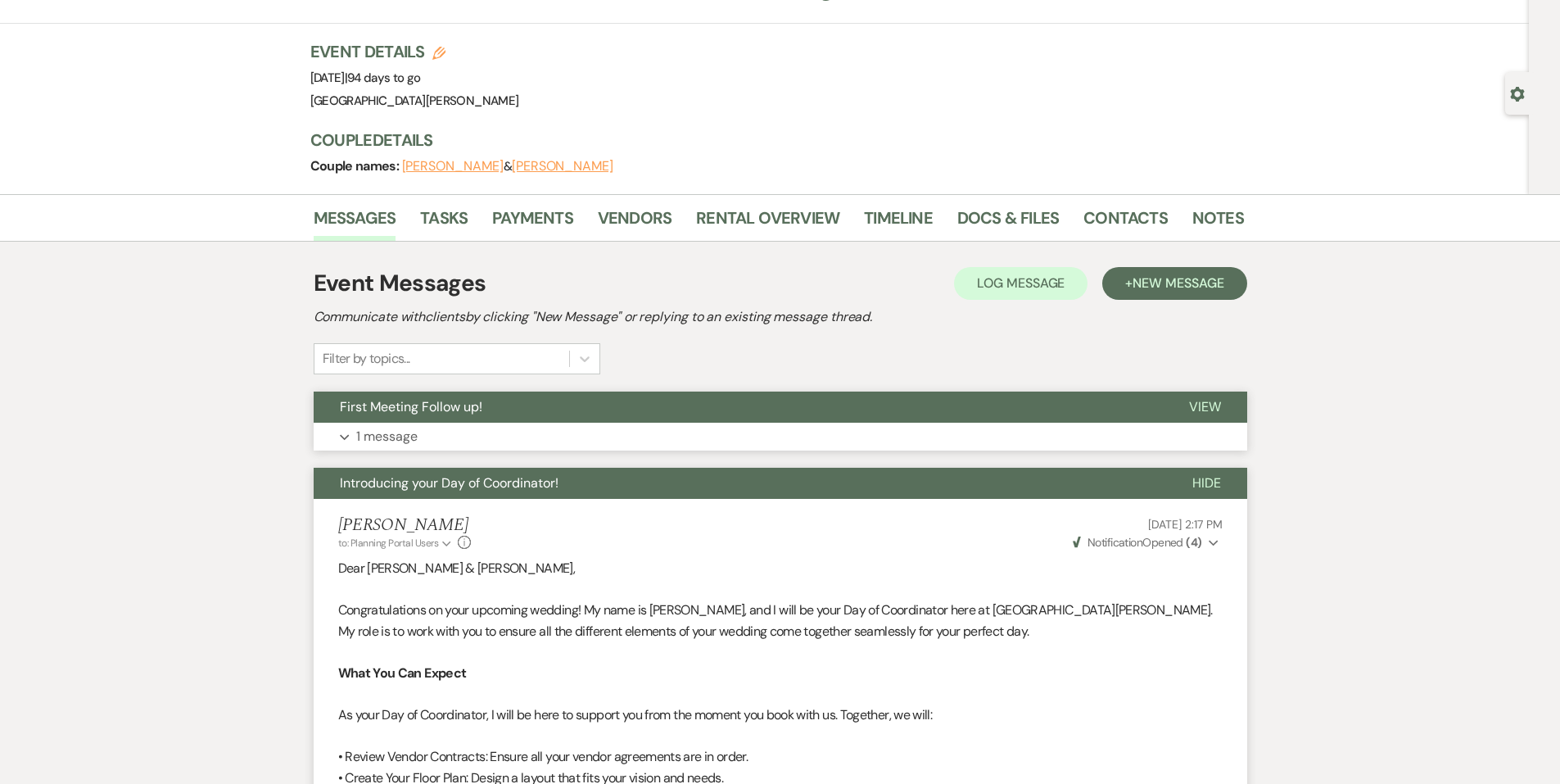
click at [662, 428] on button "Expand 1 message" at bounding box center [780, 437] width 933 height 28
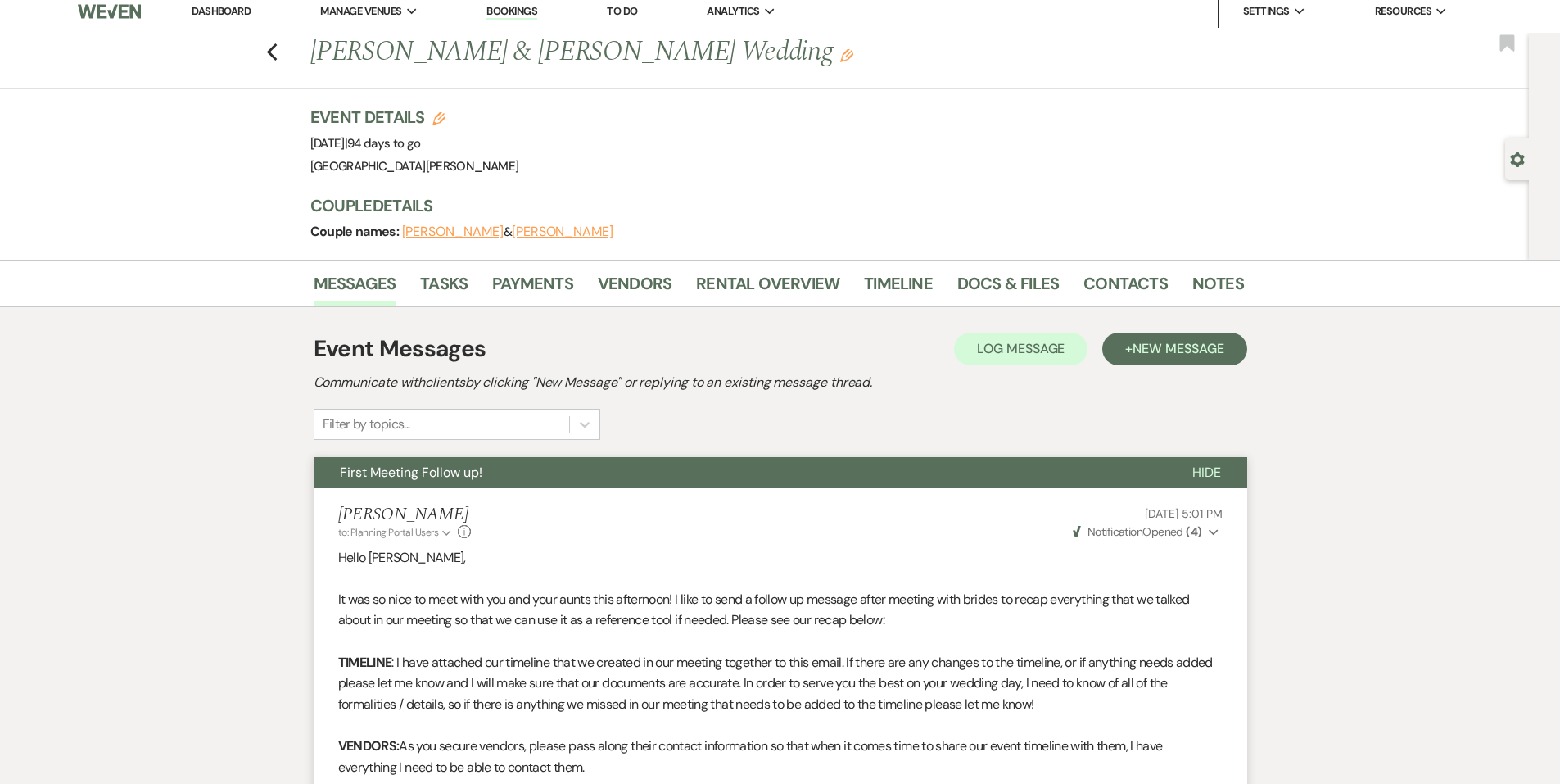
scroll to position [0, 0]
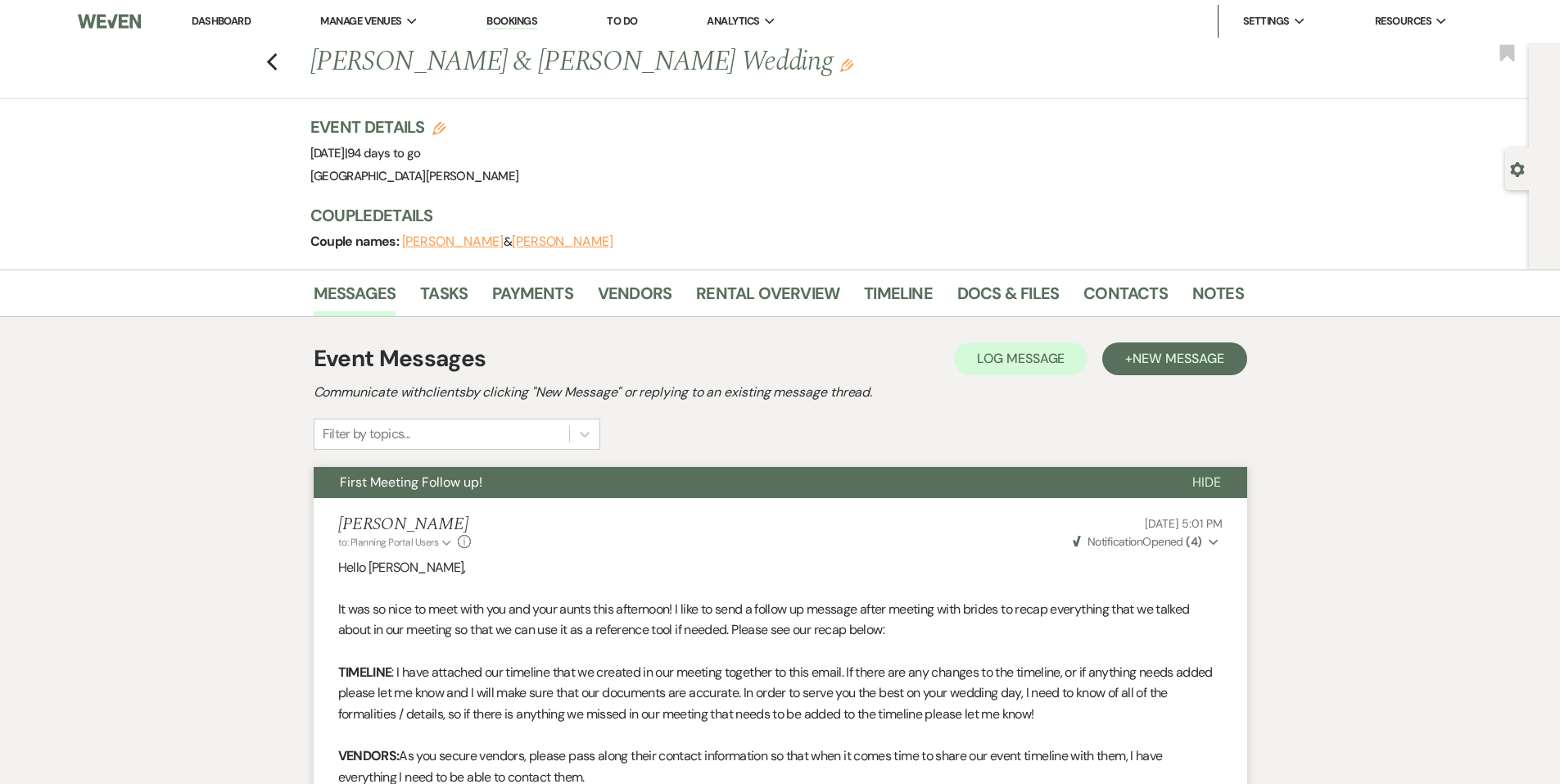
click at [1199, 542] on strong "( 4 )" at bounding box center [1194, 542] width 15 height 15
click at [222, 5] on li "Dashboard" at bounding box center [221, 21] width 75 height 33
click at [220, 24] on link "Dashboard" at bounding box center [221, 21] width 59 height 14
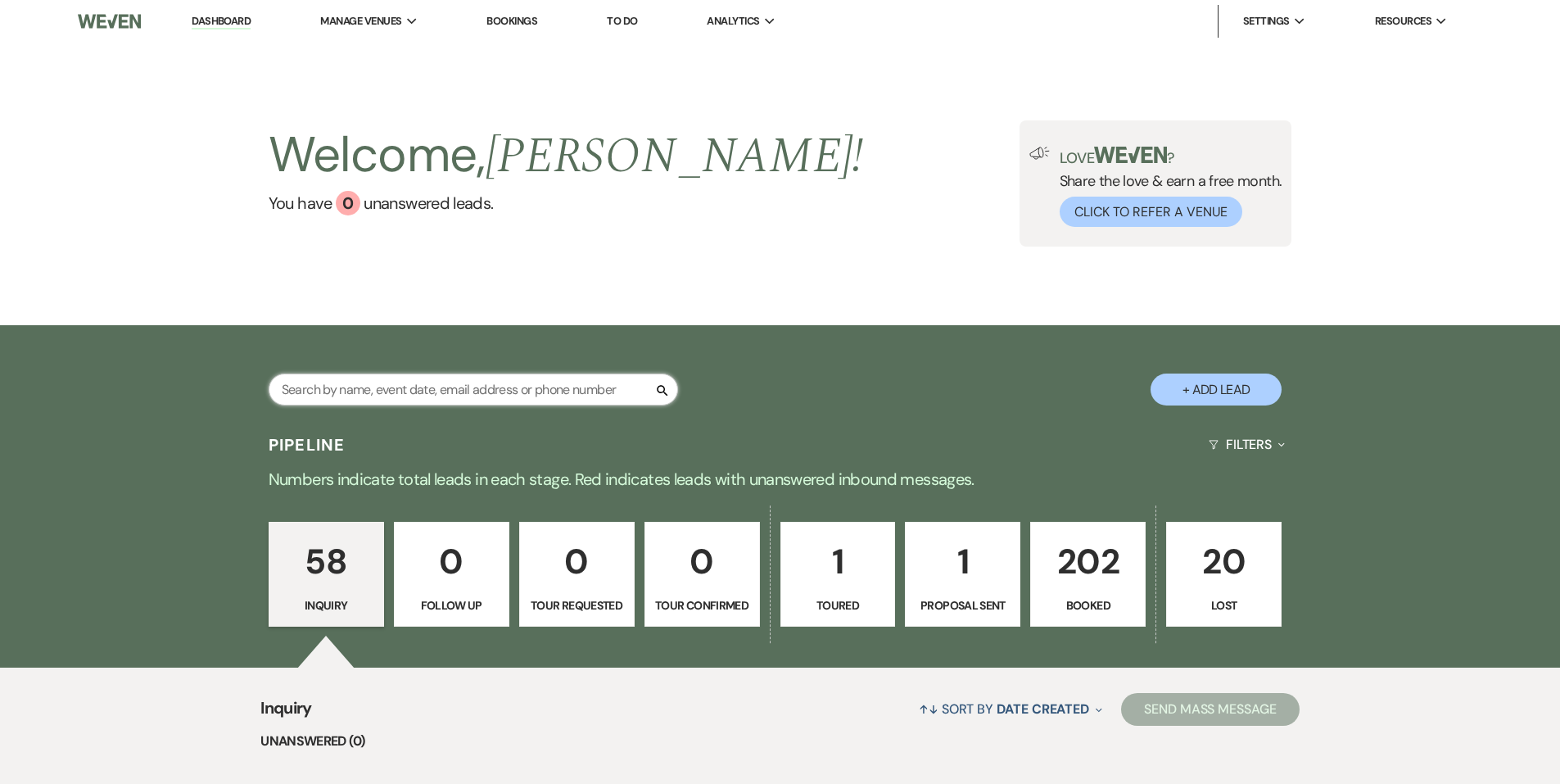
click at [383, 393] on input "text" at bounding box center [474, 390] width 410 height 32
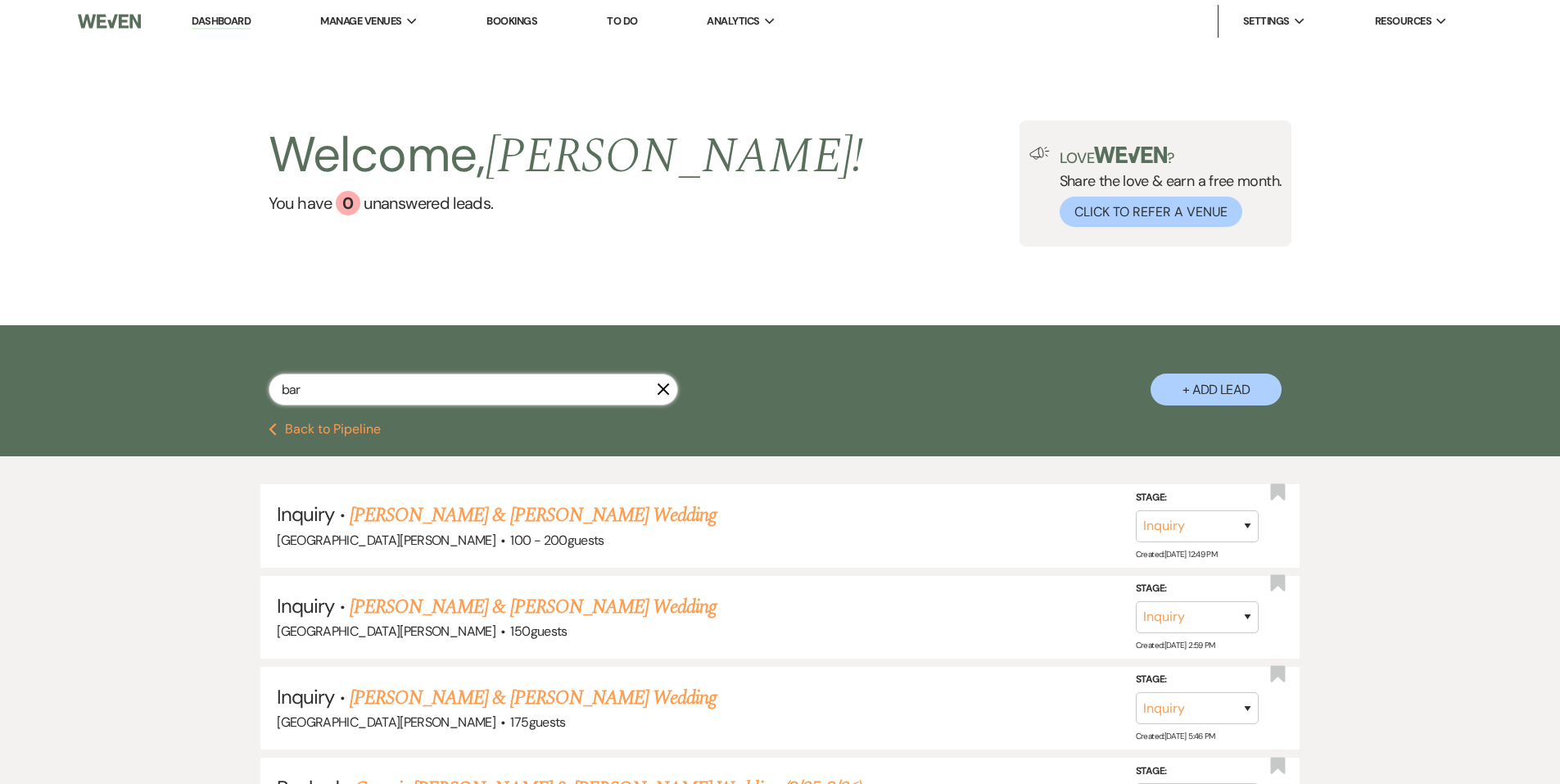
type input "[PERSON_NAME]"
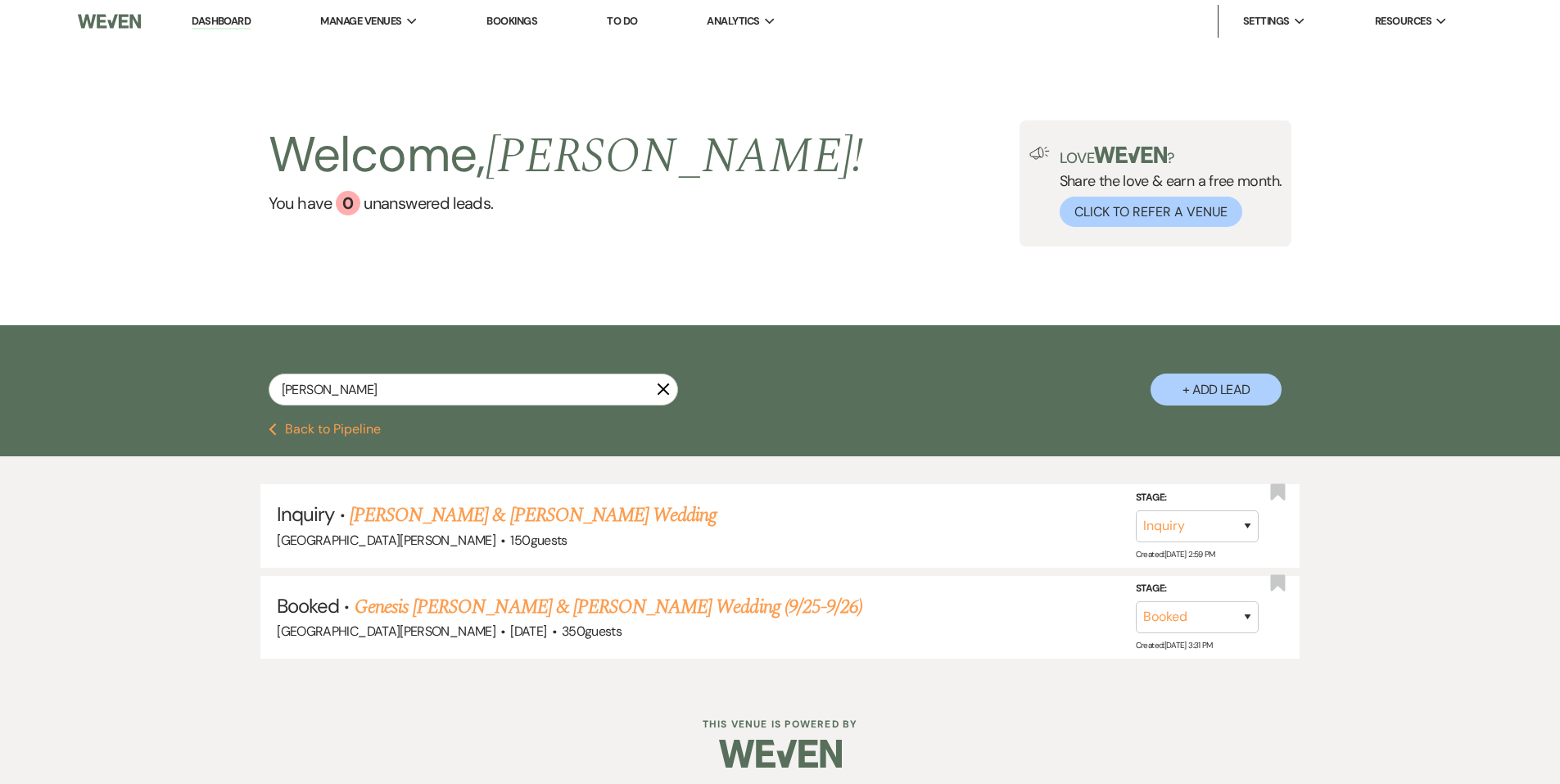
click at [493, 597] on link "Genesis [PERSON_NAME] & [PERSON_NAME] Wedding (9/25-9/26)" at bounding box center [609, 606] width 508 height 29
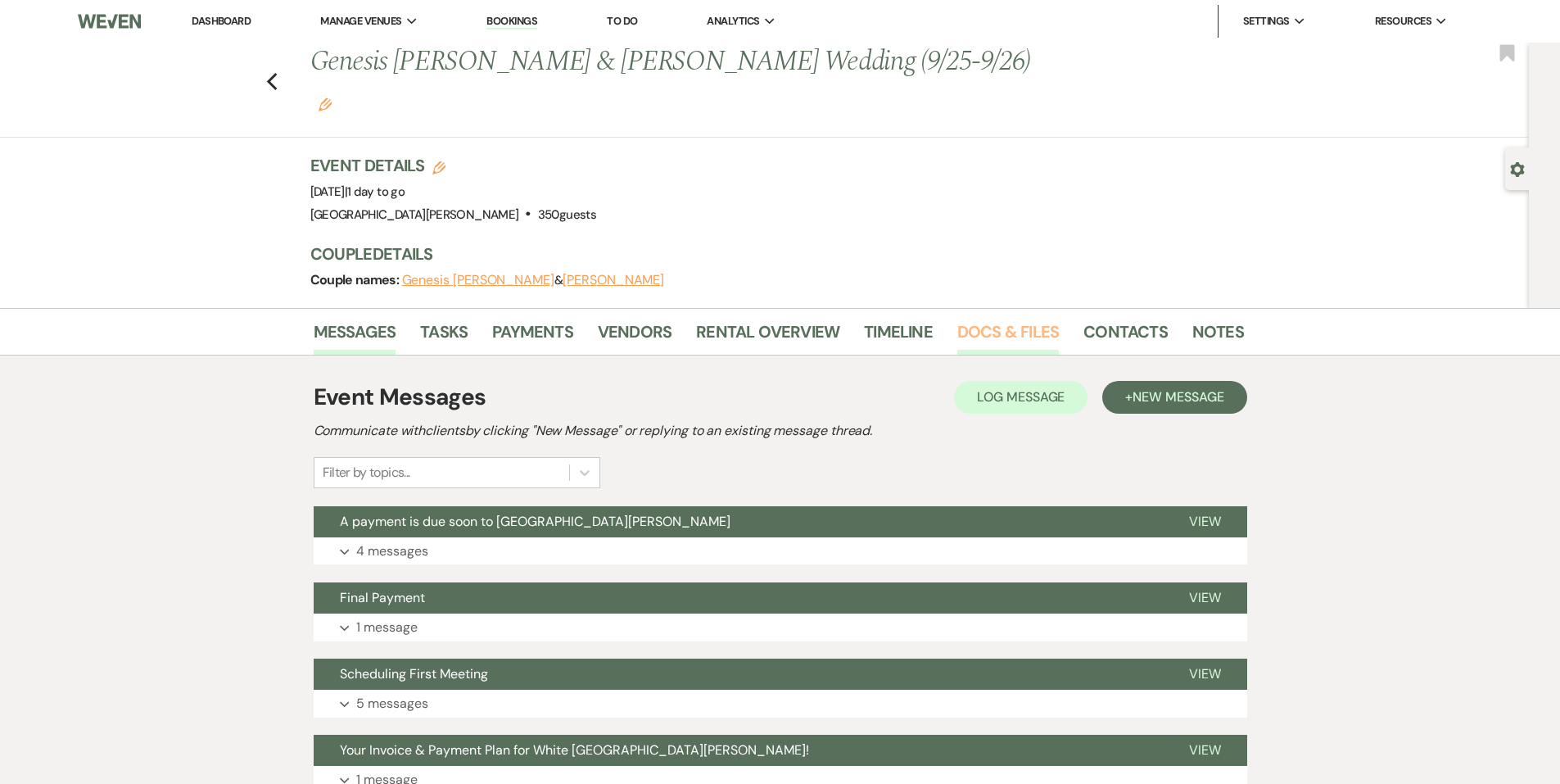
click at [1000, 319] on link "Docs & Files" at bounding box center [1008, 337] width 102 height 36
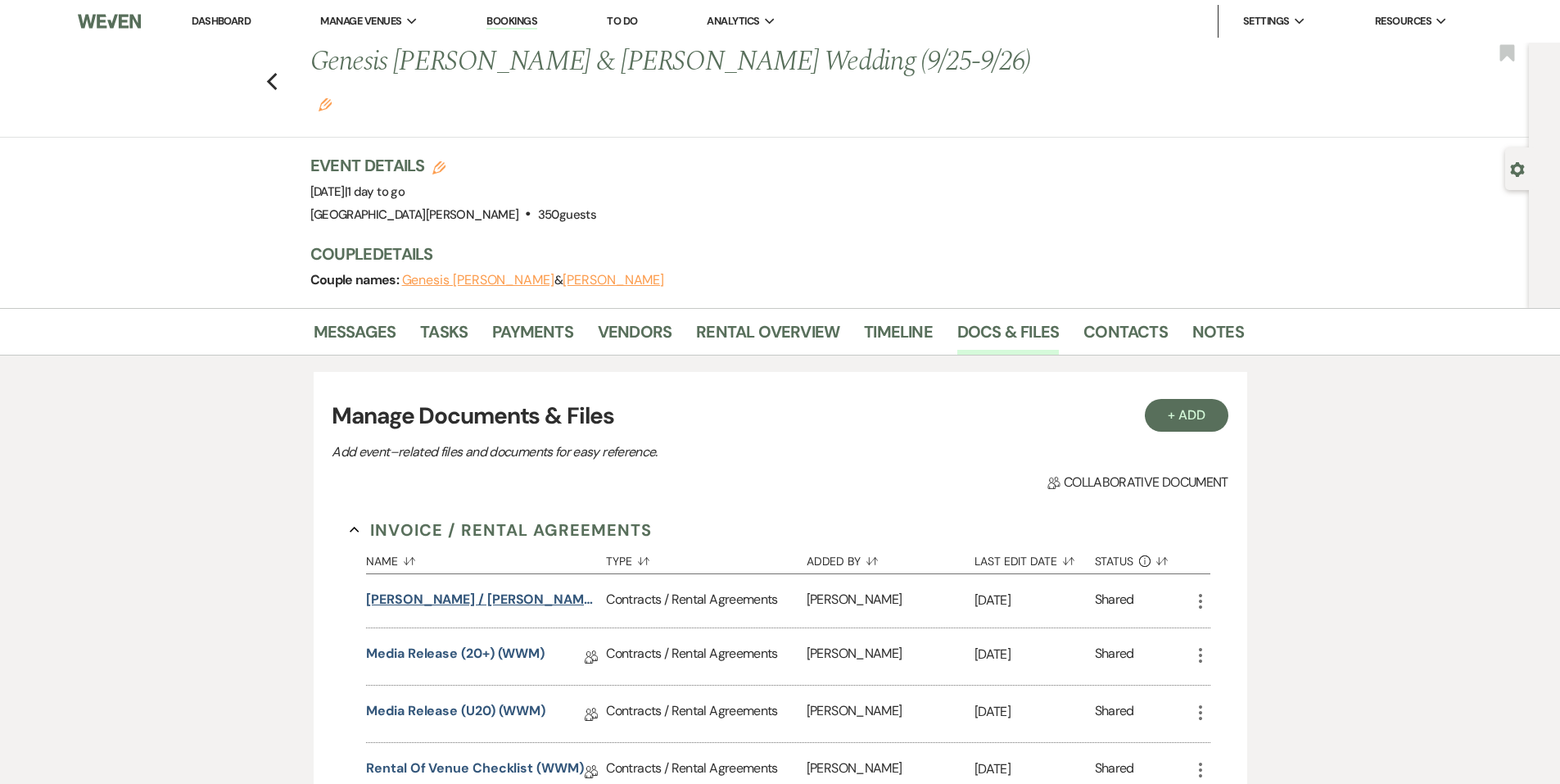
click at [460, 590] on button "[PERSON_NAME] / [PERSON_NAME] Wedding" at bounding box center [482, 599] width 233 height 20
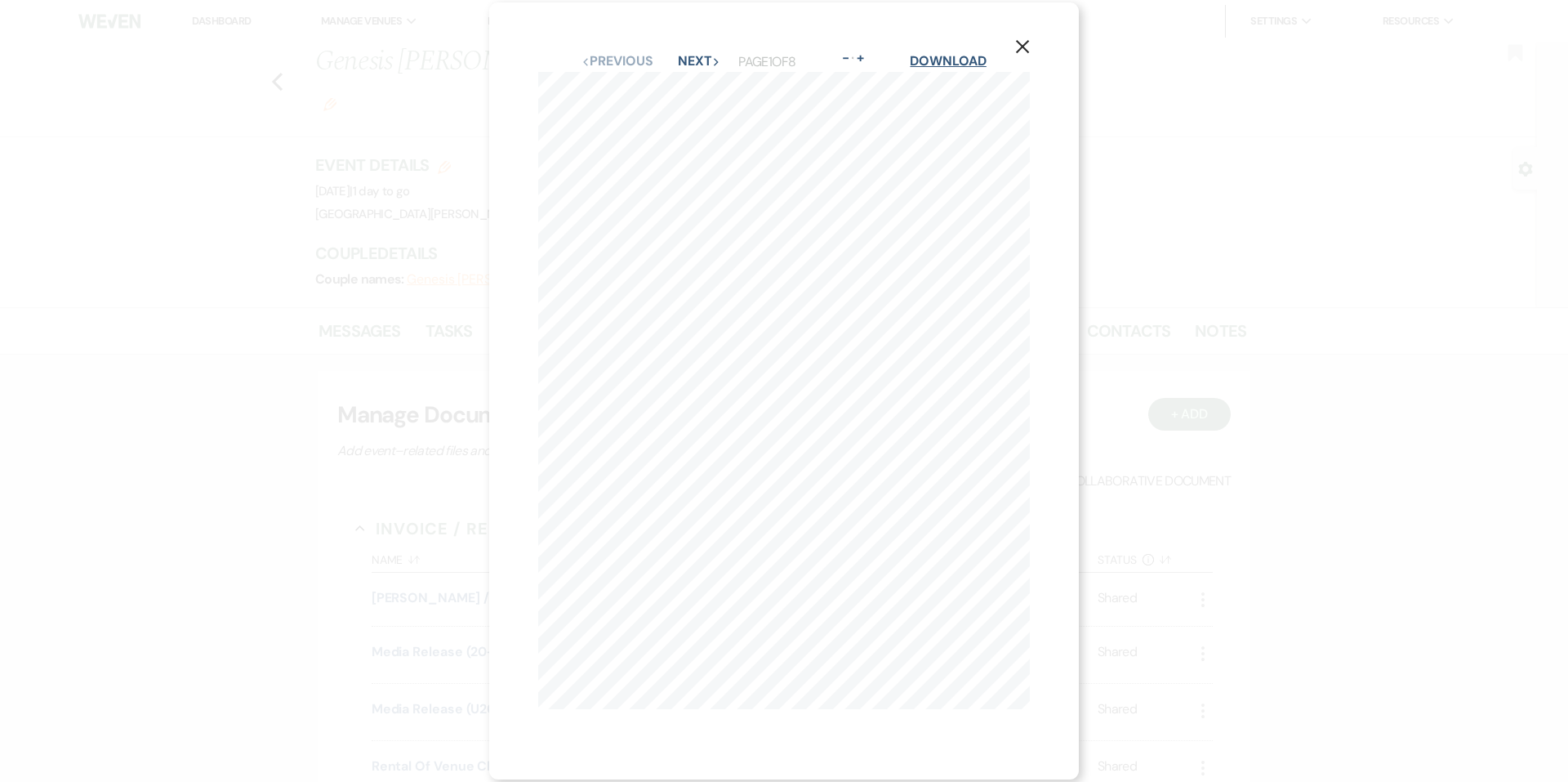
click at [919, 65] on link "Download" at bounding box center [948, 61] width 76 height 17
